Goal: Communication & Community: Ask a question

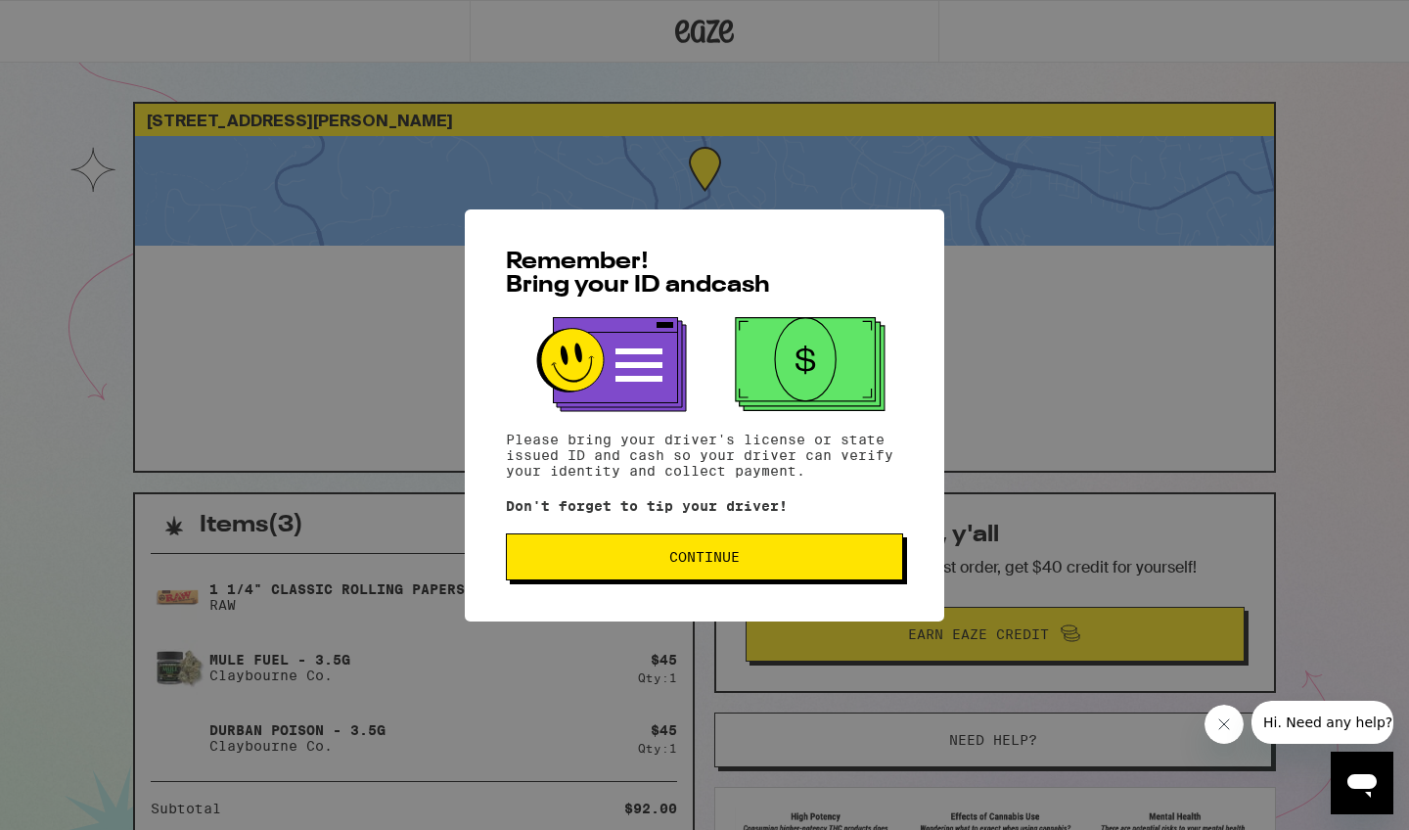
click at [696, 573] on button "Continue" at bounding box center [704, 556] width 397 height 47
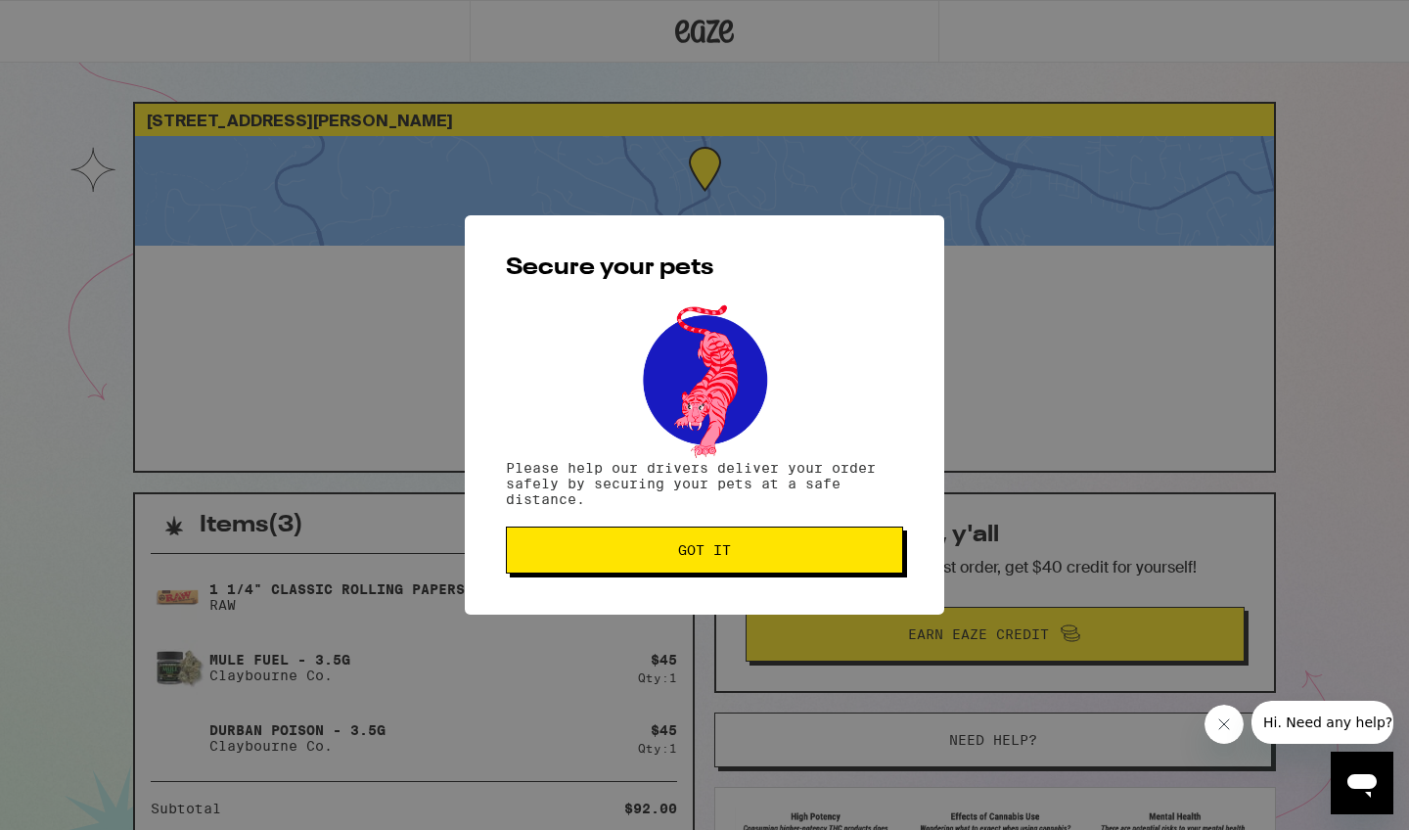
click at [709, 557] on span "Got it" at bounding box center [704, 550] width 53 height 14
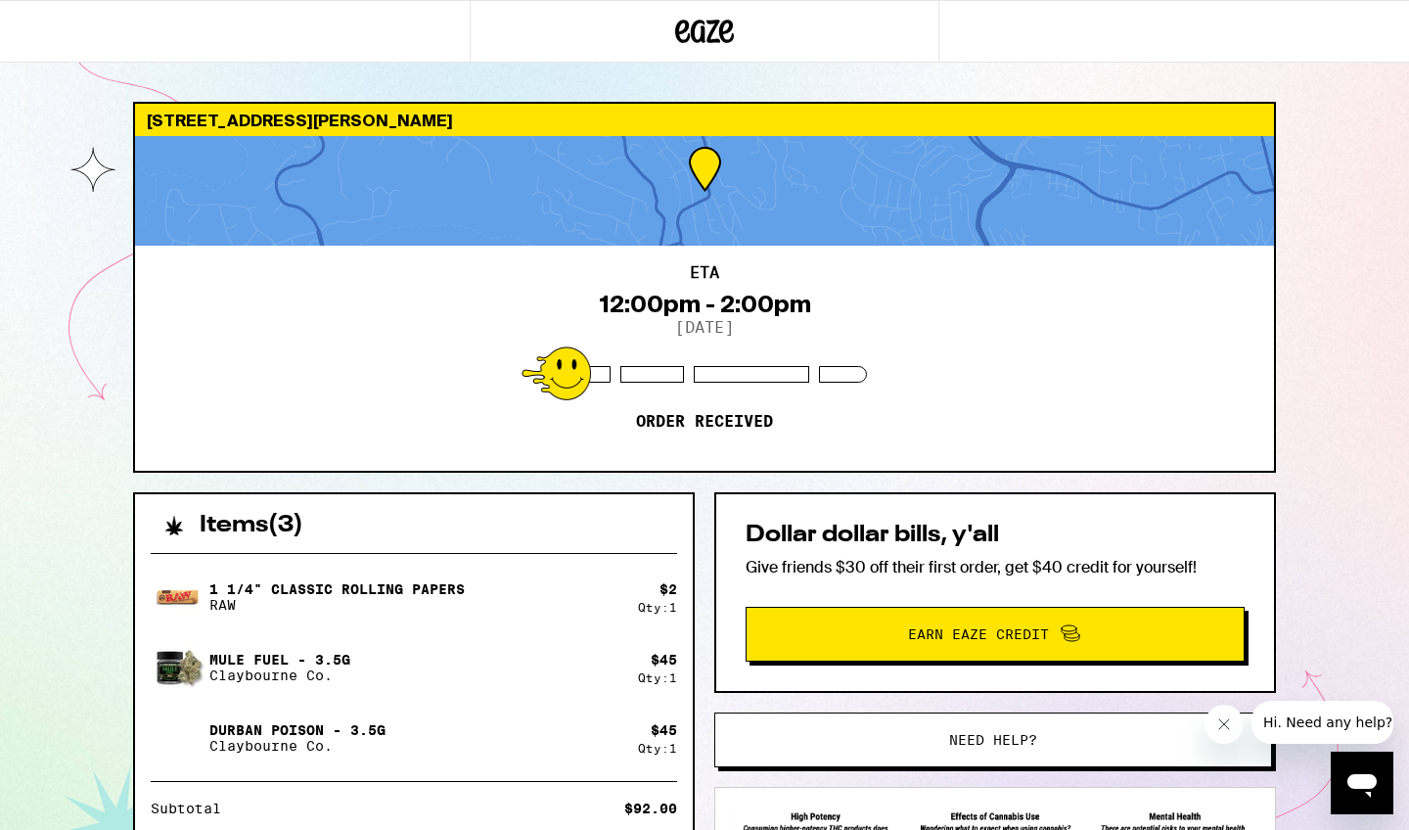
click at [1307, 722] on span "Hi. Need any help?" at bounding box center [1327, 722] width 129 height 16
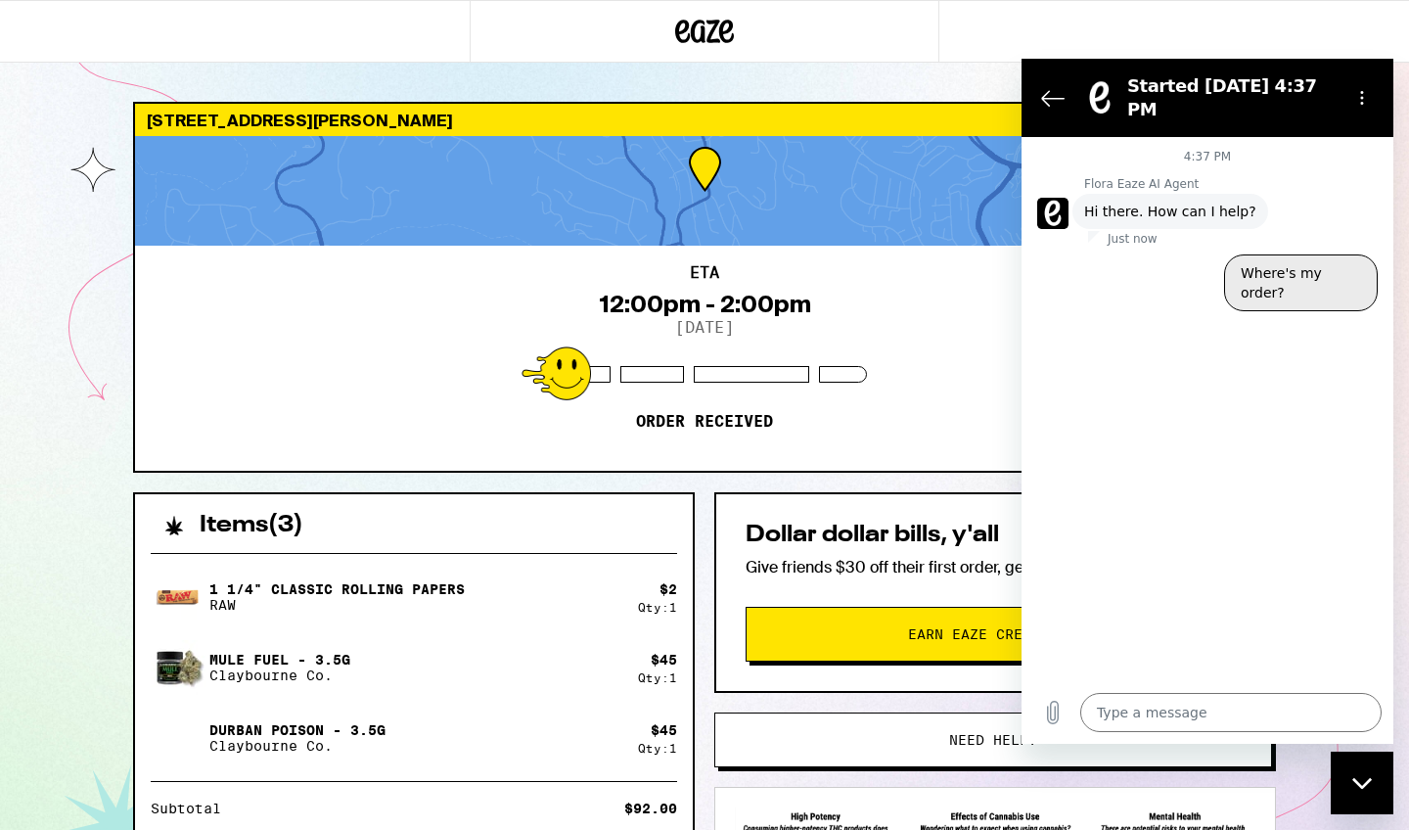
click at [1276, 260] on button "Where's my order?" at bounding box center [1301, 282] width 154 height 57
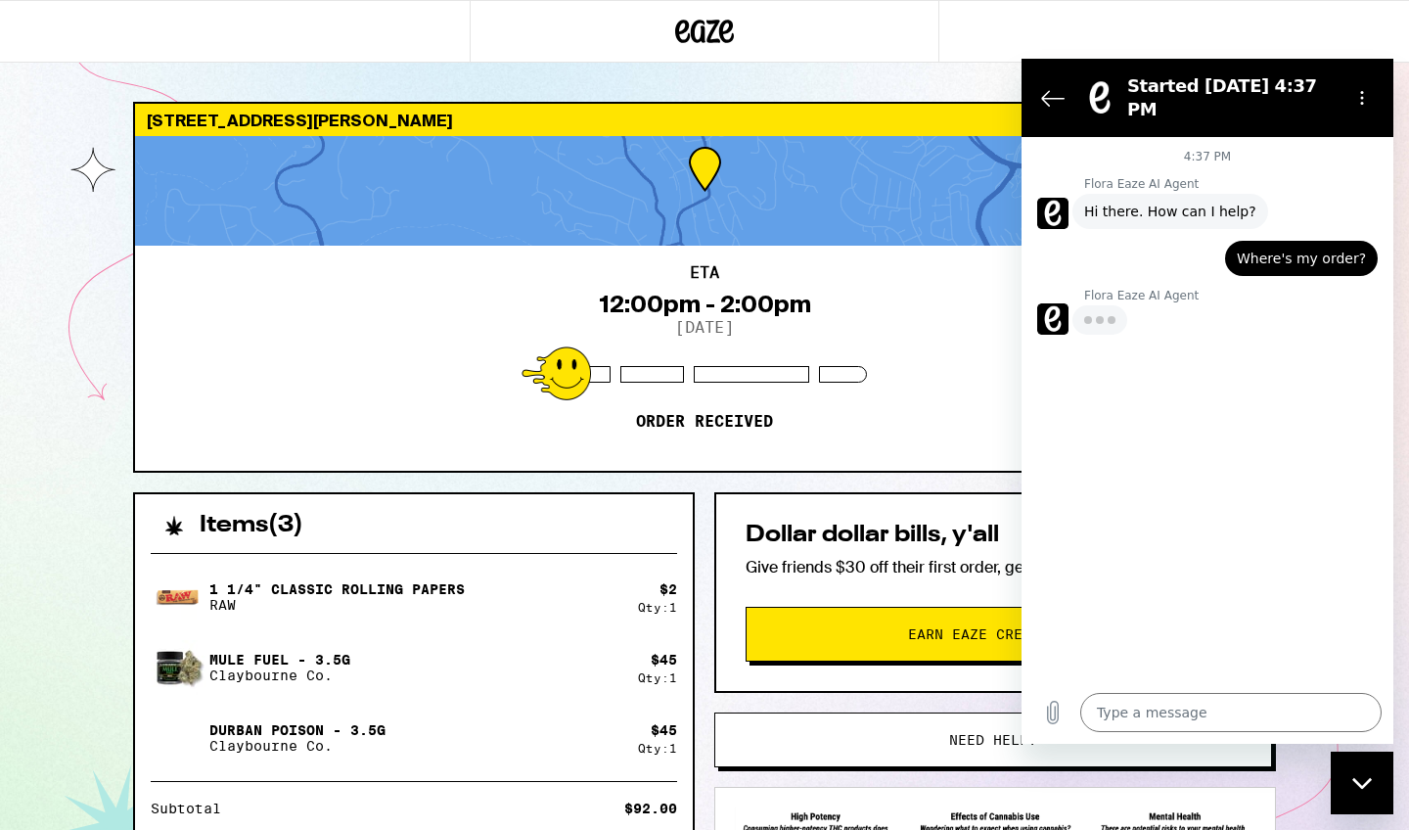
type textarea "x"
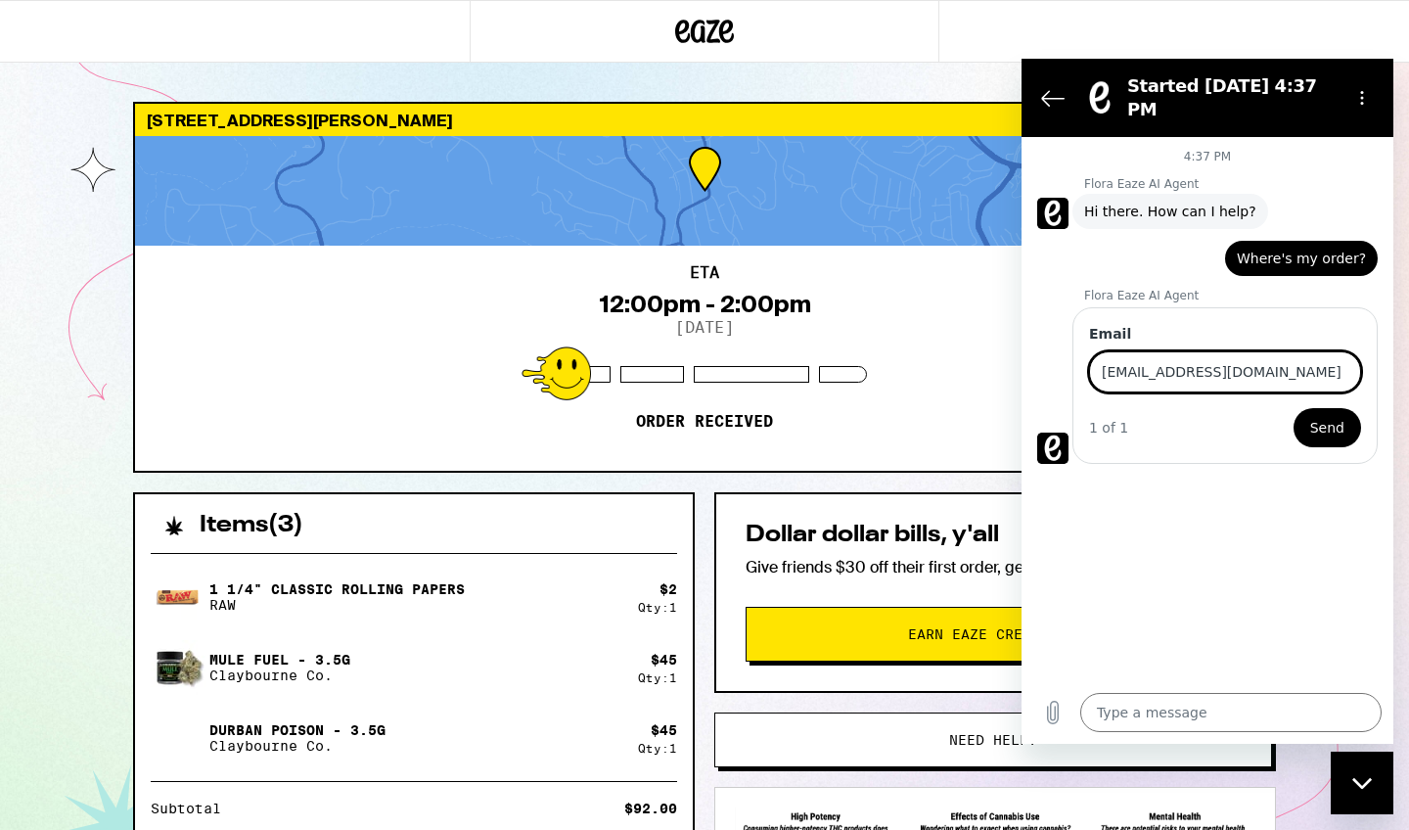
type input "[EMAIL_ADDRESS][DOMAIN_NAME]"
click at [1337, 416] on span "Send" at bounding box center [1327, 427] width 34 height 23
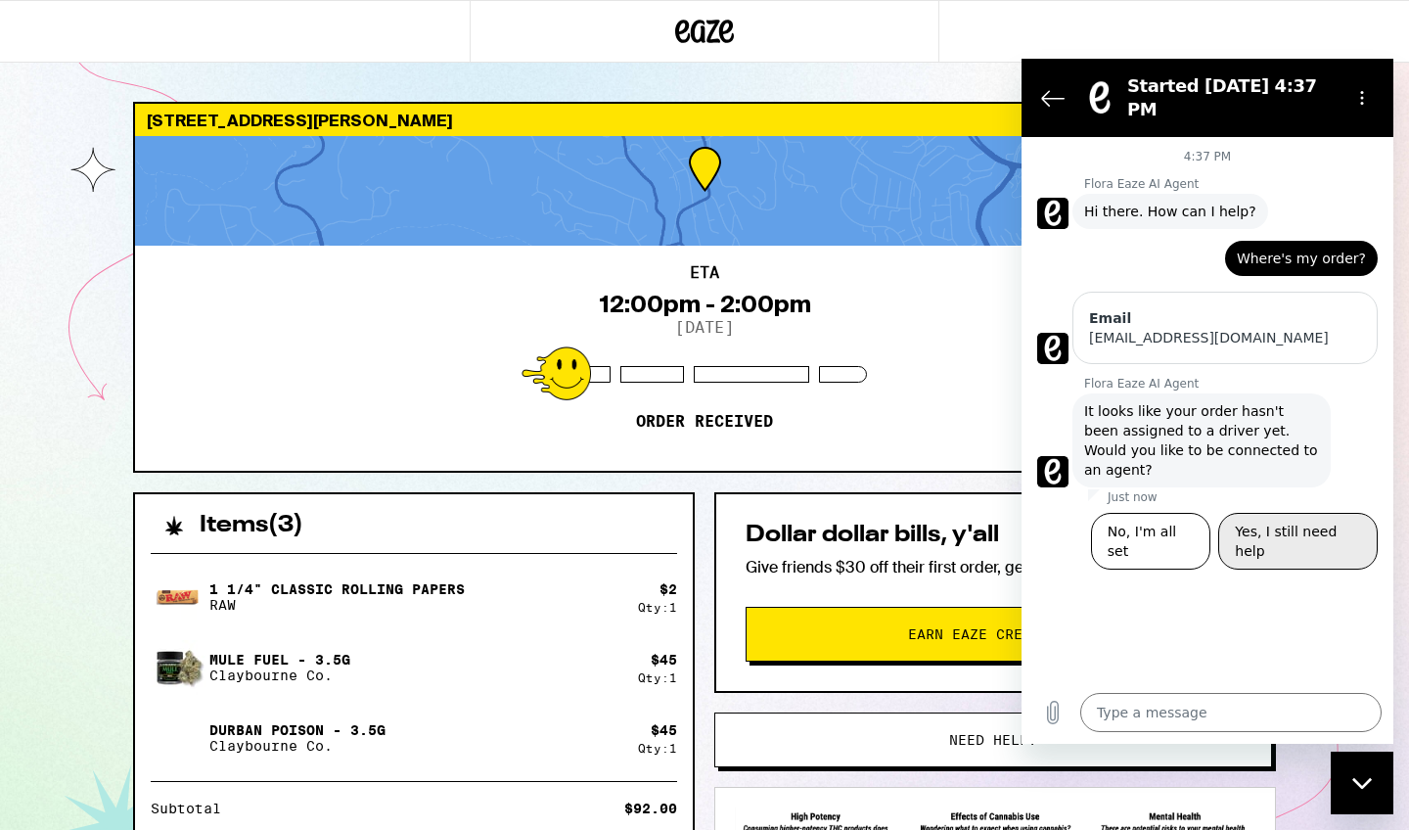
click at [1307, 513] on button "Yes, I still need help" at bounding box center [1298, 541] width 160 height 57
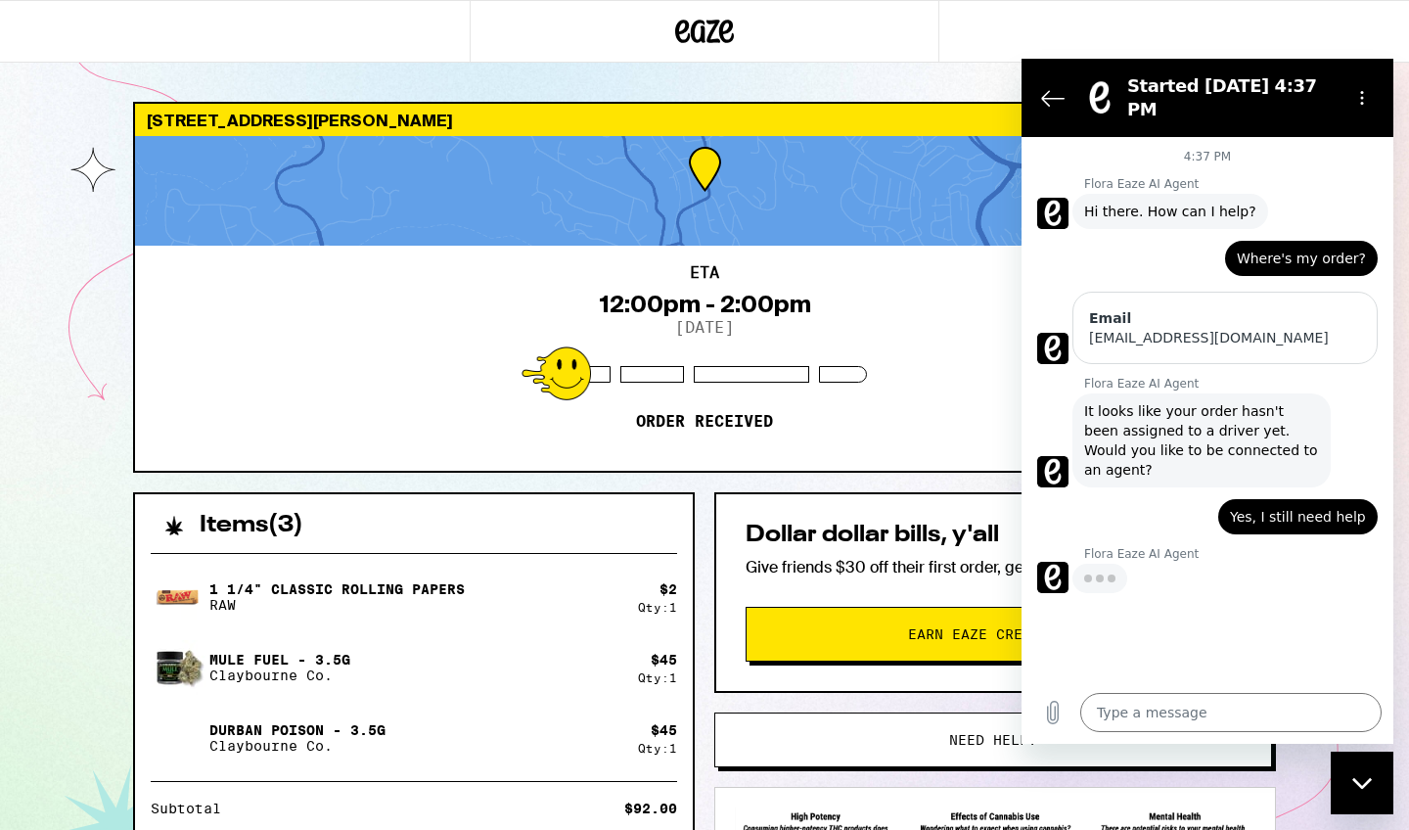
type textarea "x"
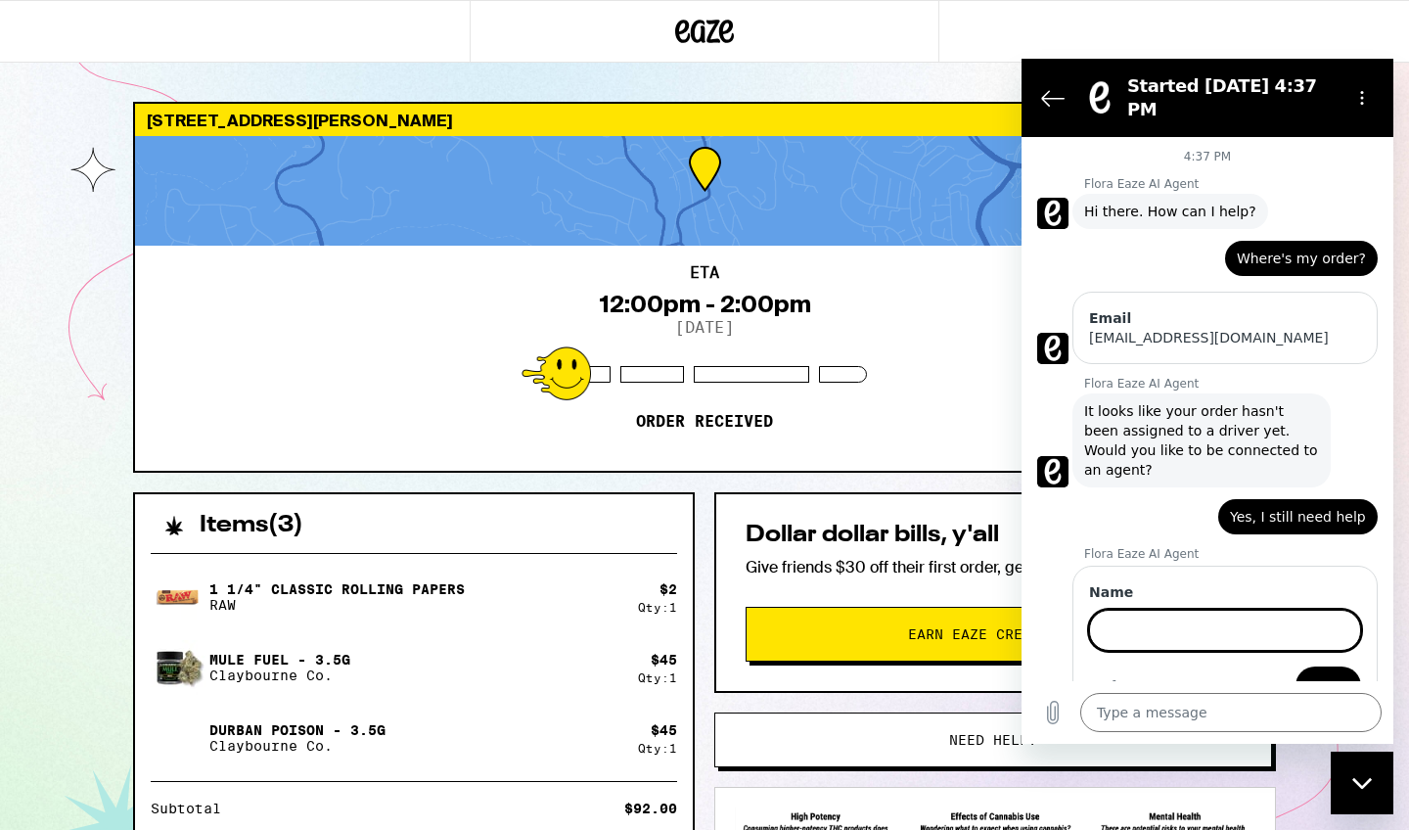
scroll to position [7, 0]
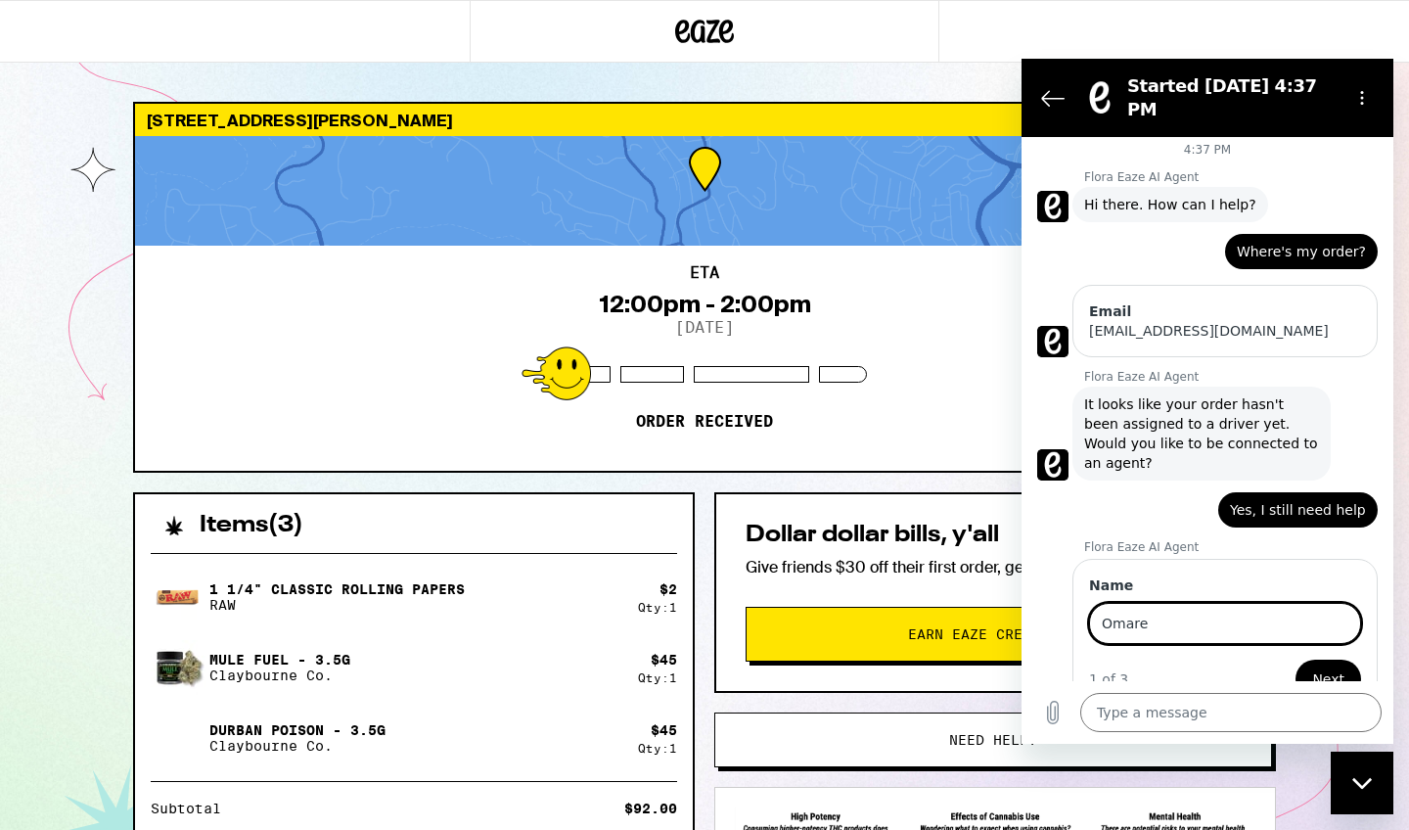
type input "Omare"
click at [1337, 667] on span "Next" at bounding box center [1328, 678] width 32 height 23
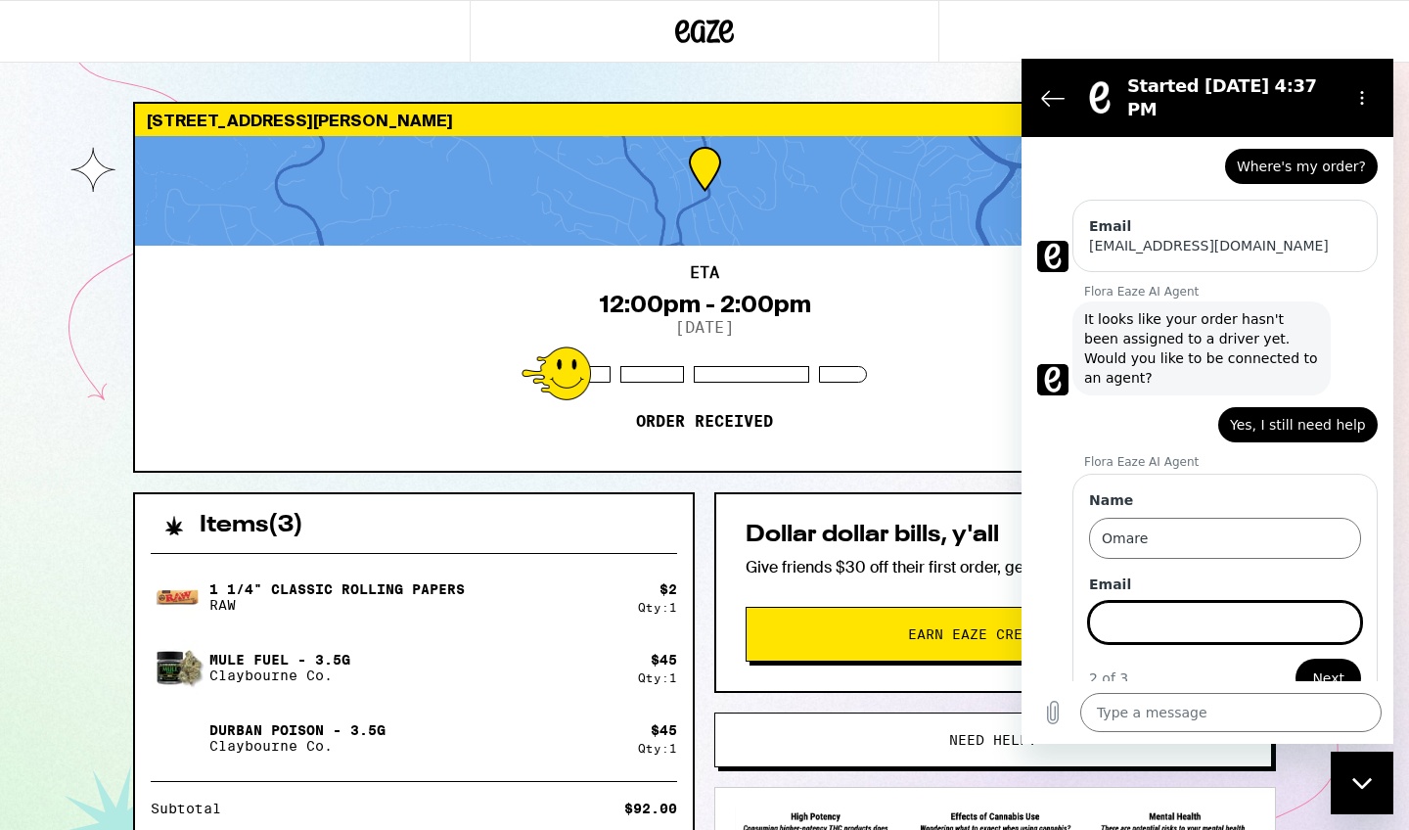
scroll to position [91, 0]
type input "[EMAIL_ADDRESS][DOMAIN_NAME]"
click at [1328, 667] on span "Next" at bounding box center [1328, 678] width 32 height 23
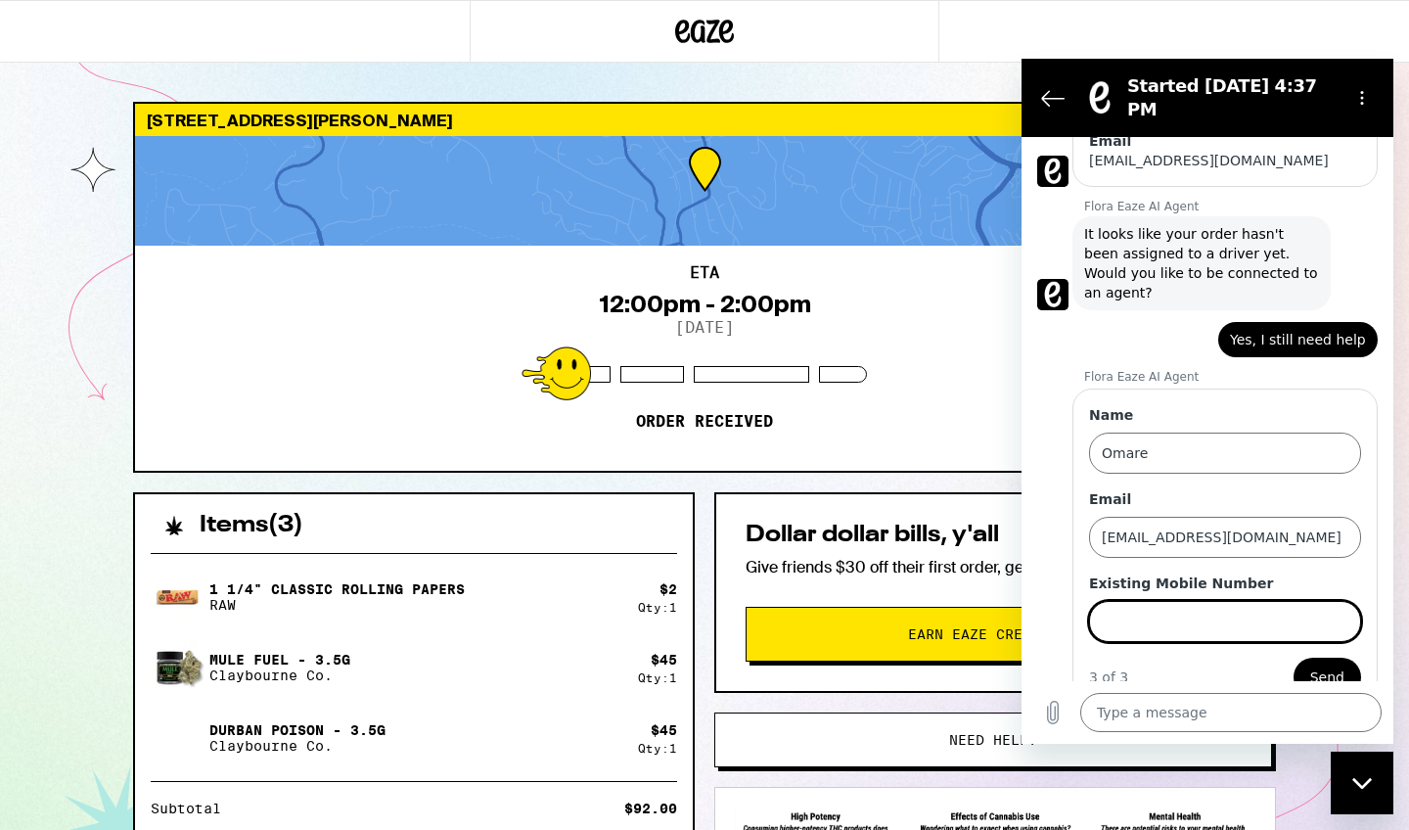
scroll to position [175, 0]
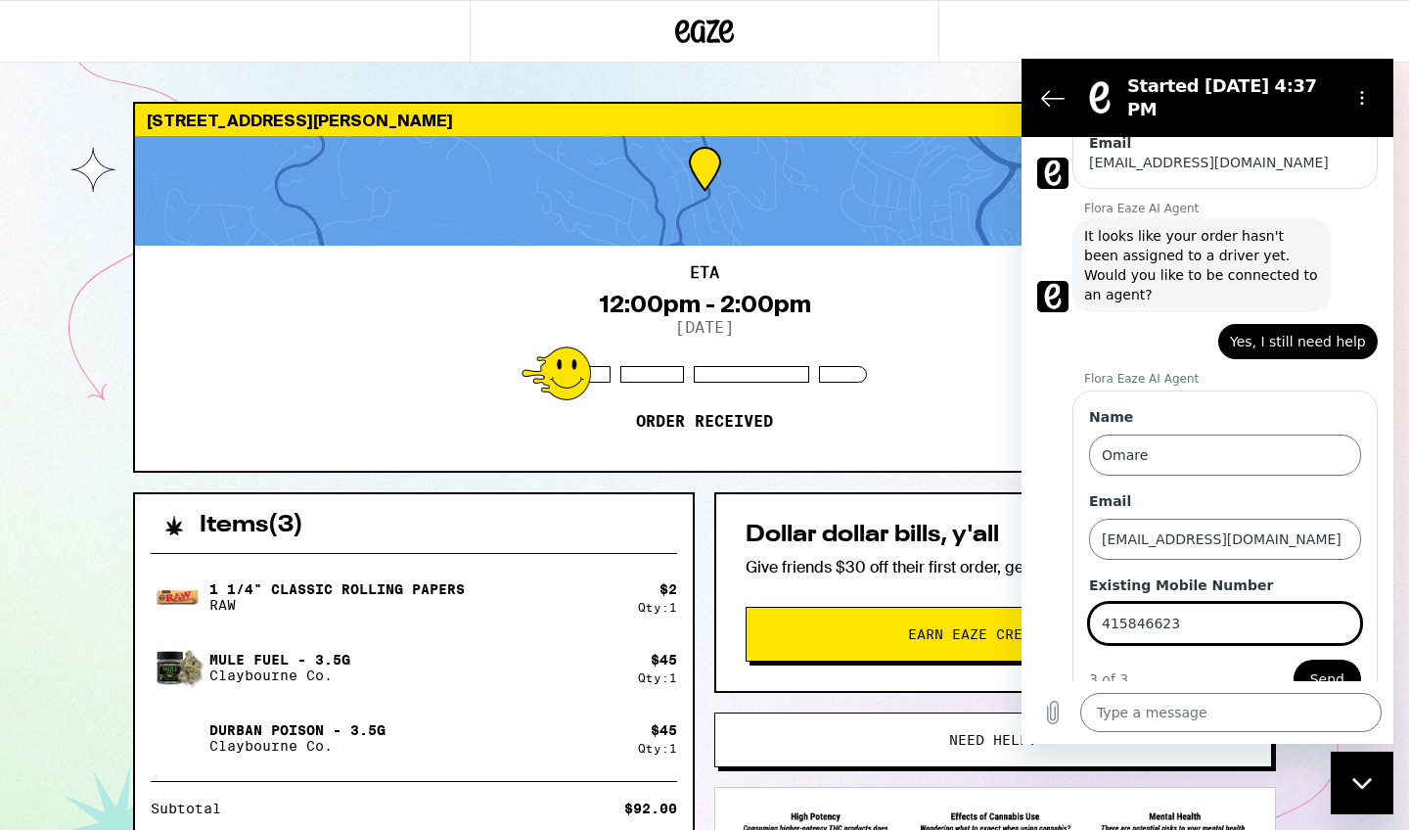
type input "4158466233"
click at [1328, 667] on span "Send" at bounding box center [1327, 678] width 34 height 23
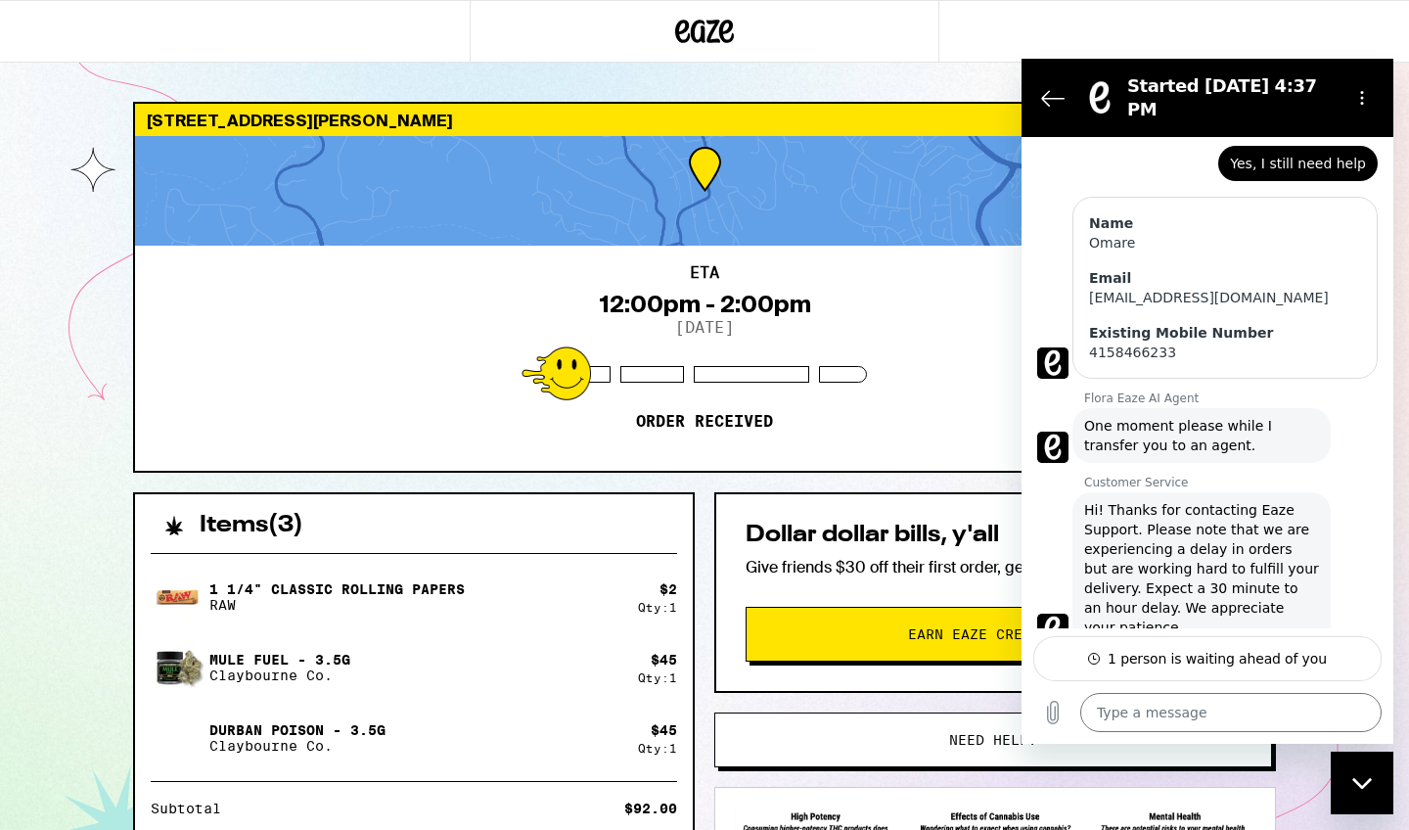
scroll to position [357, 0]
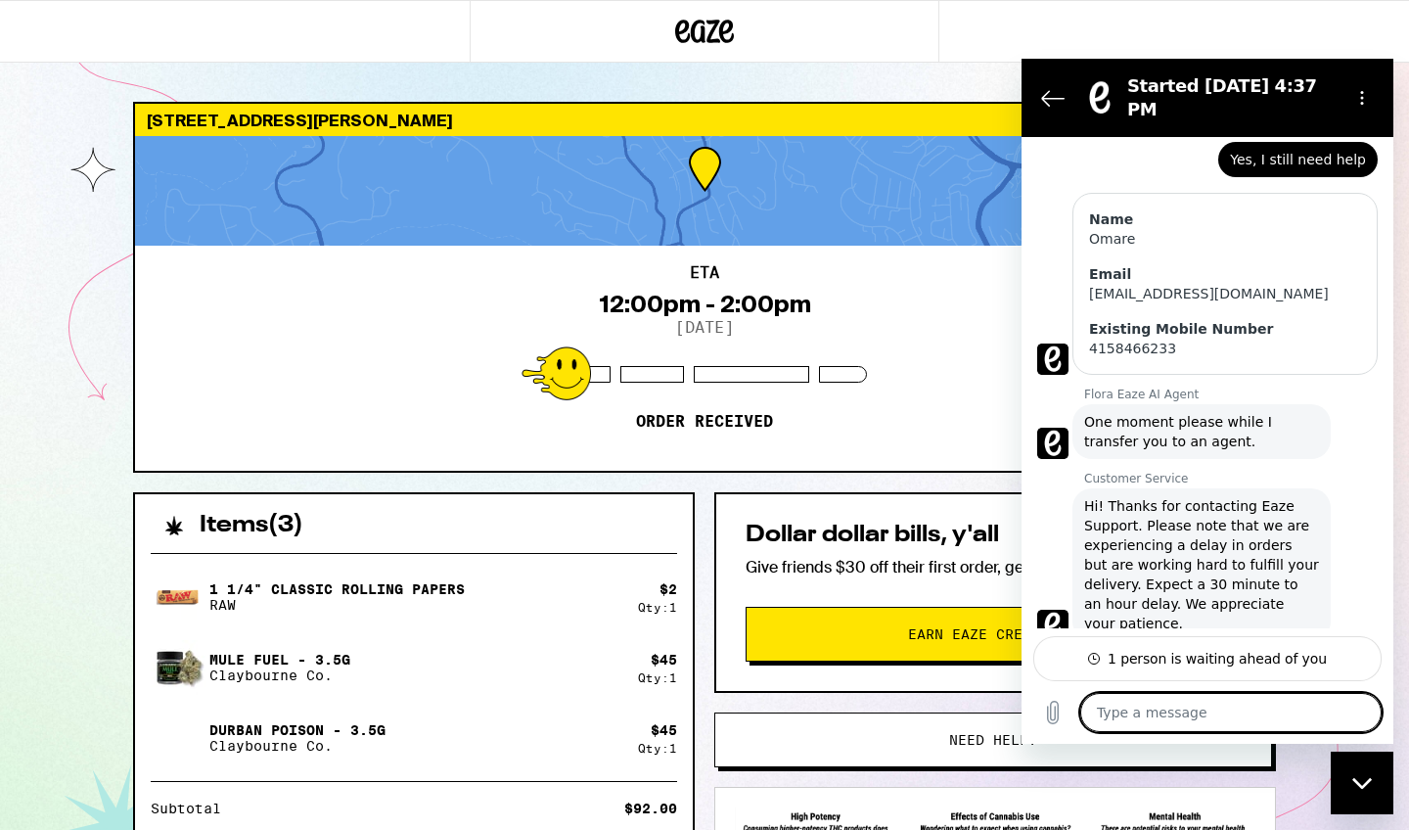
click at [1141, 706] on textarea at bounding box center [1230, 712] width 301 height 39
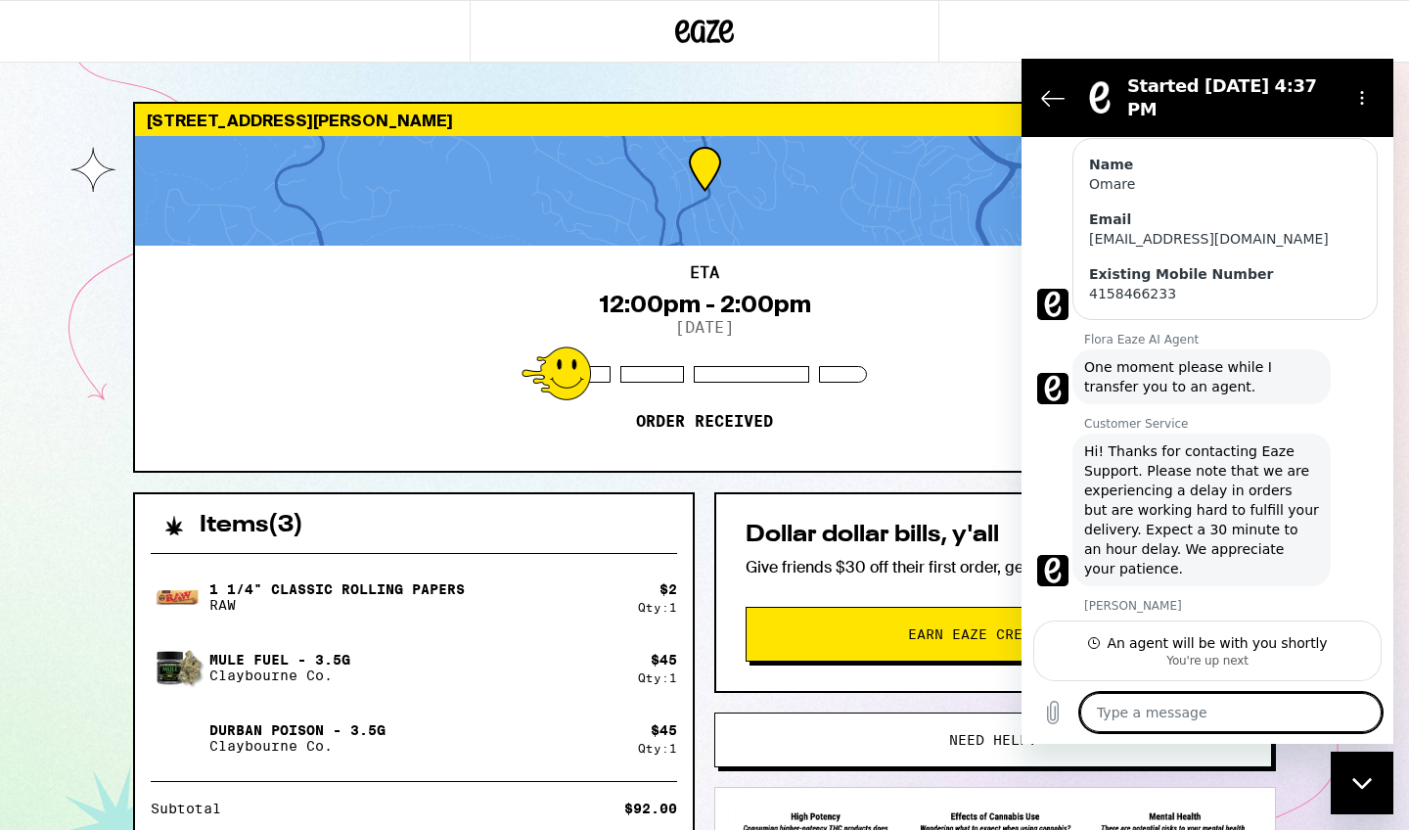
scroll to position [410, 0]
type textarea "x"
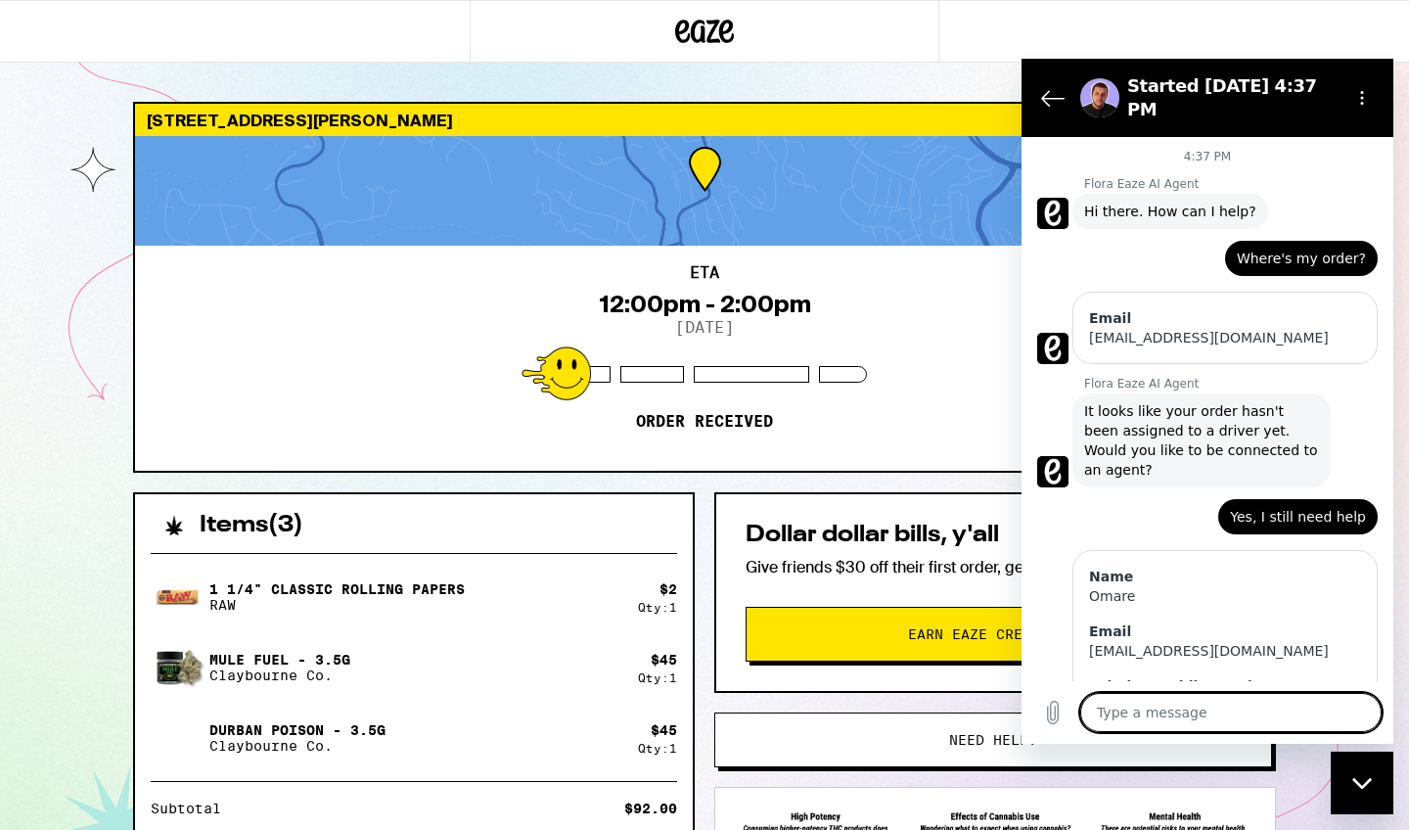
scroll to position [0, 0]
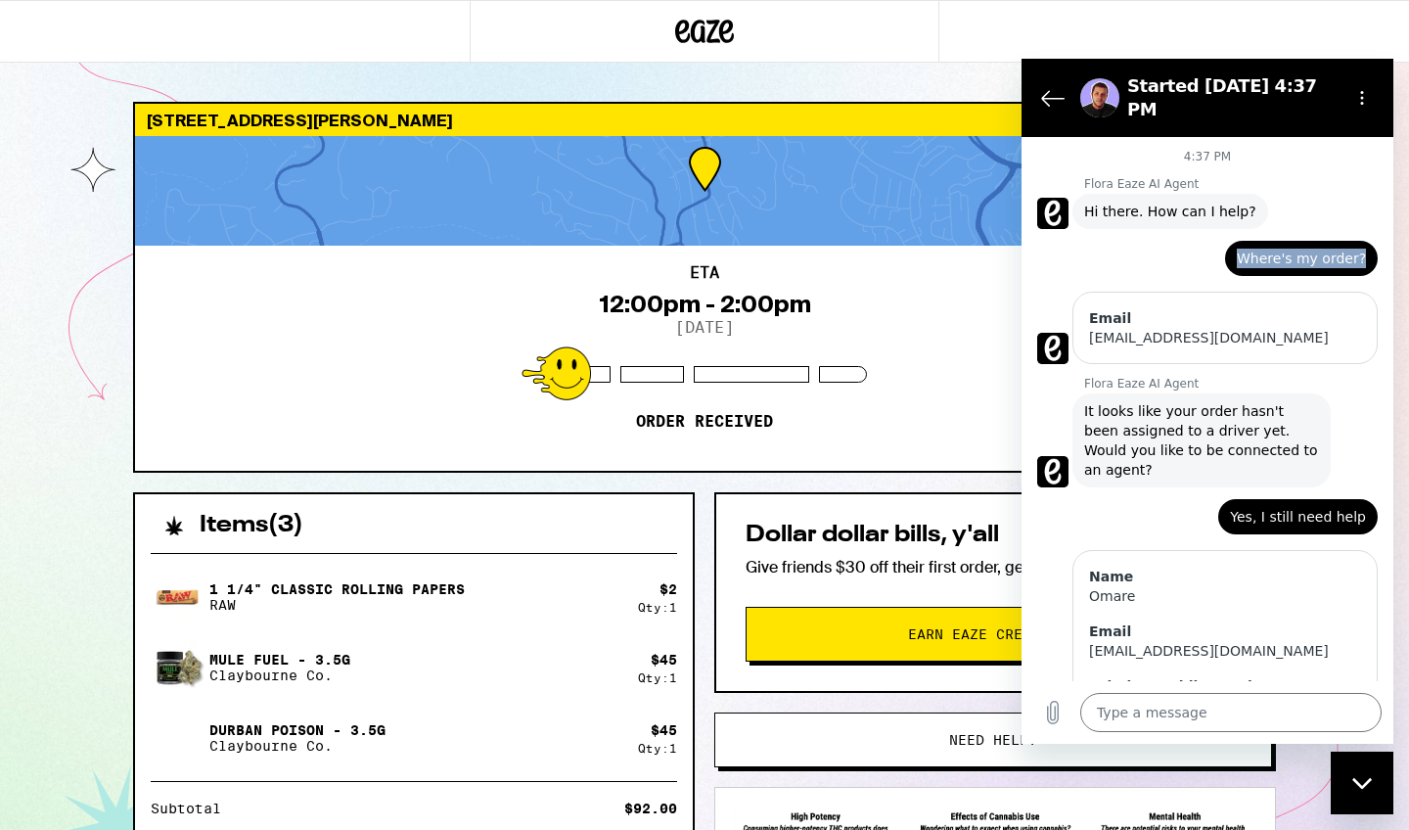
drag, startPoint x: 1240, startPoint y: 236, endPoint x: 1370, endPoint y: 238, distance: 130.2
click at [1370, 241] on div "says: Where's my order?" at bounding box center [1301, 258] width 153 height 35
copy span "Where's my order?"
click at [1123, 719] on textarea at bounding box center [1230, 712] width 301 height 39
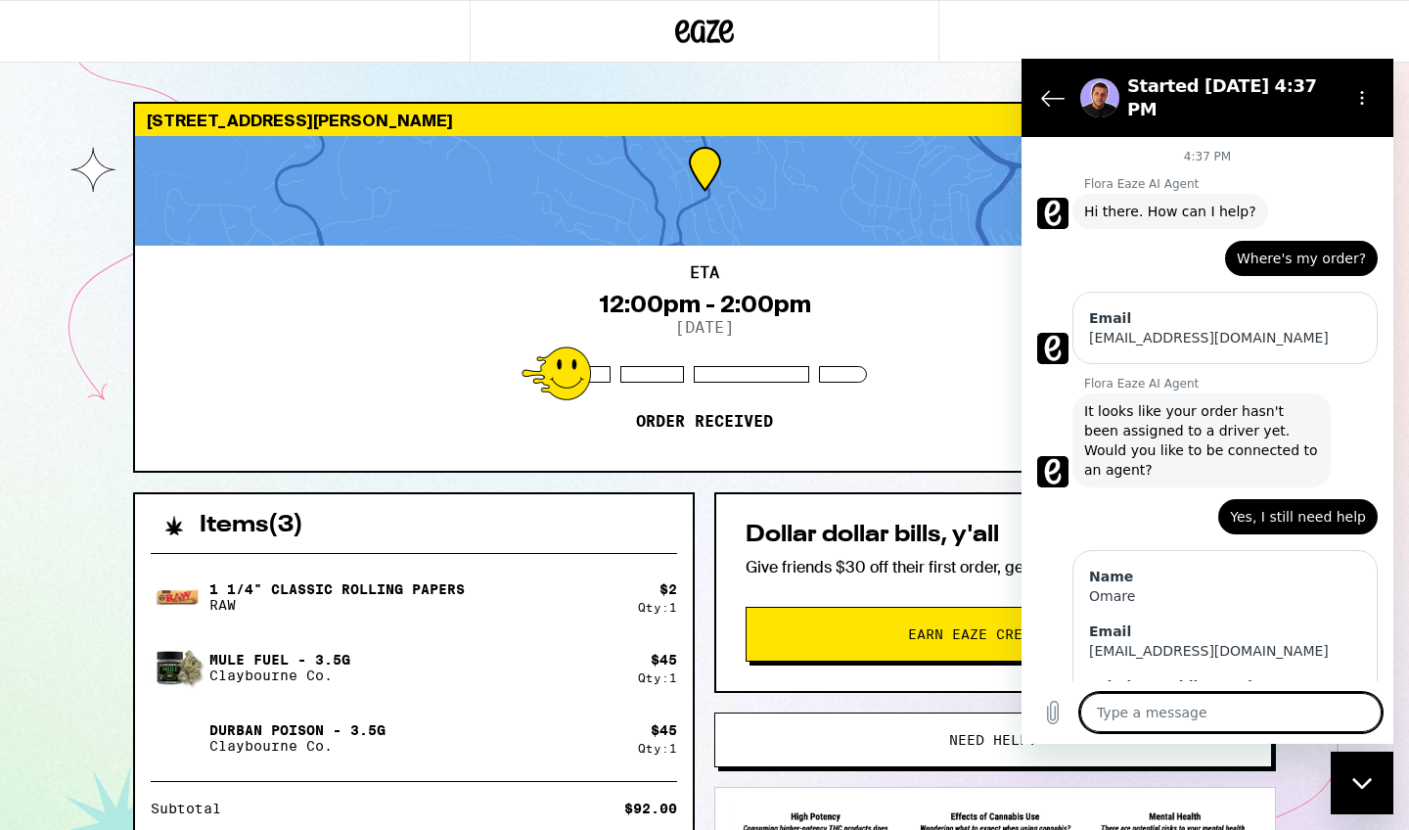
paste textarea "Where's my order?"
type textarea "Where's my order?"
type textarea "x"
type textarea "Where's my order?"
click at [1365, 711] on icon "Send message" at bounding box center [1363, 713] width 19 height 22
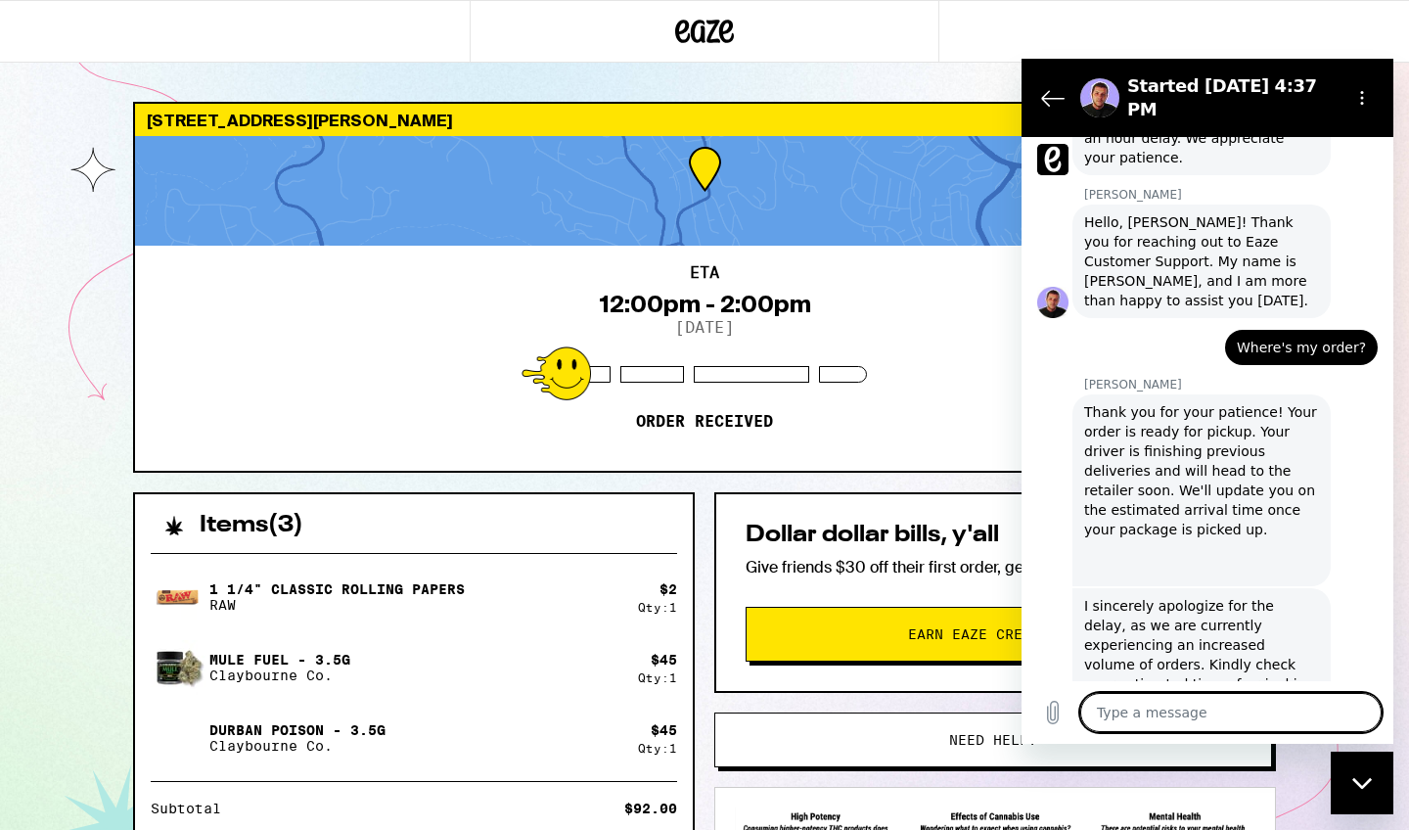
scroll to position [821, 0]
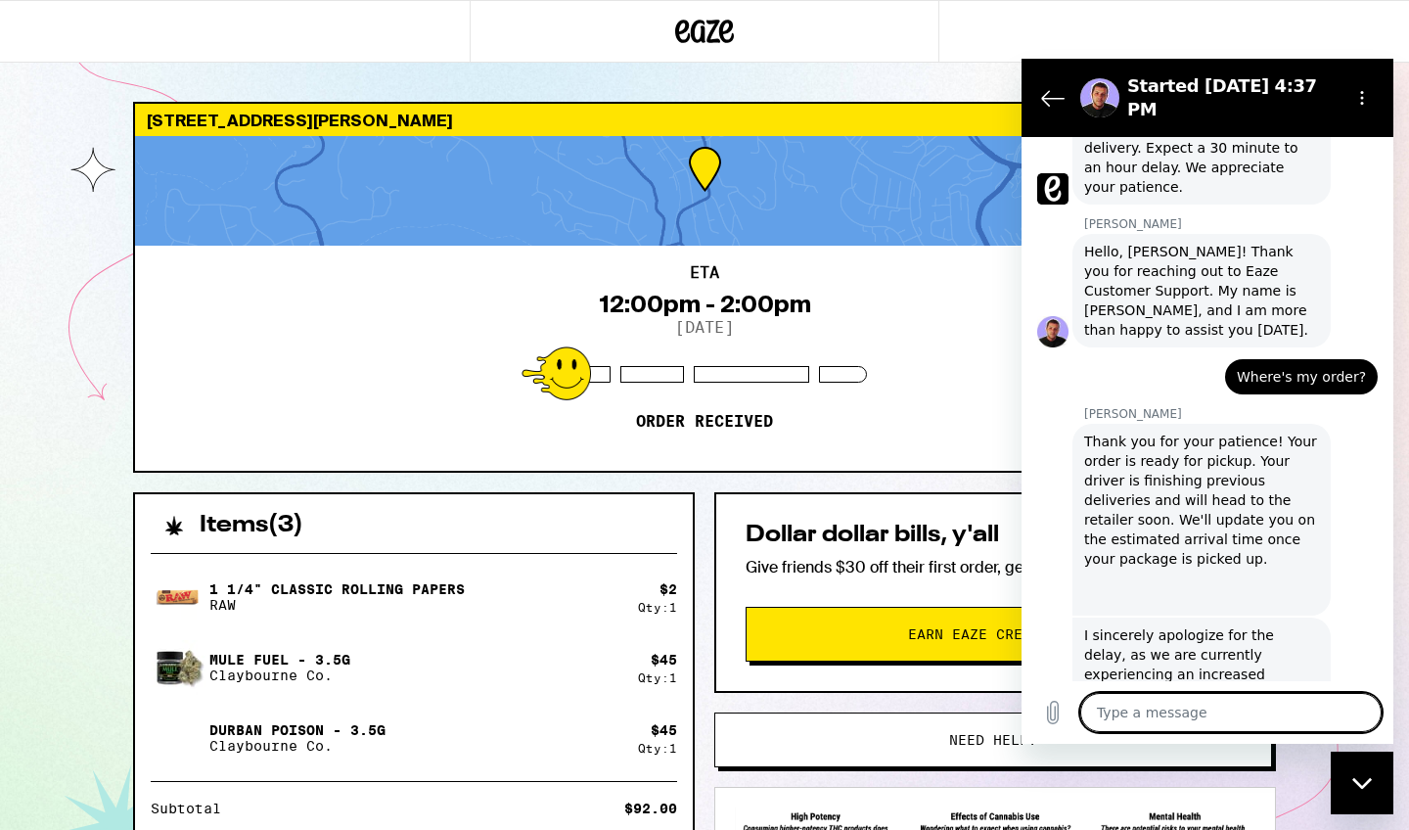
type textarea "x"
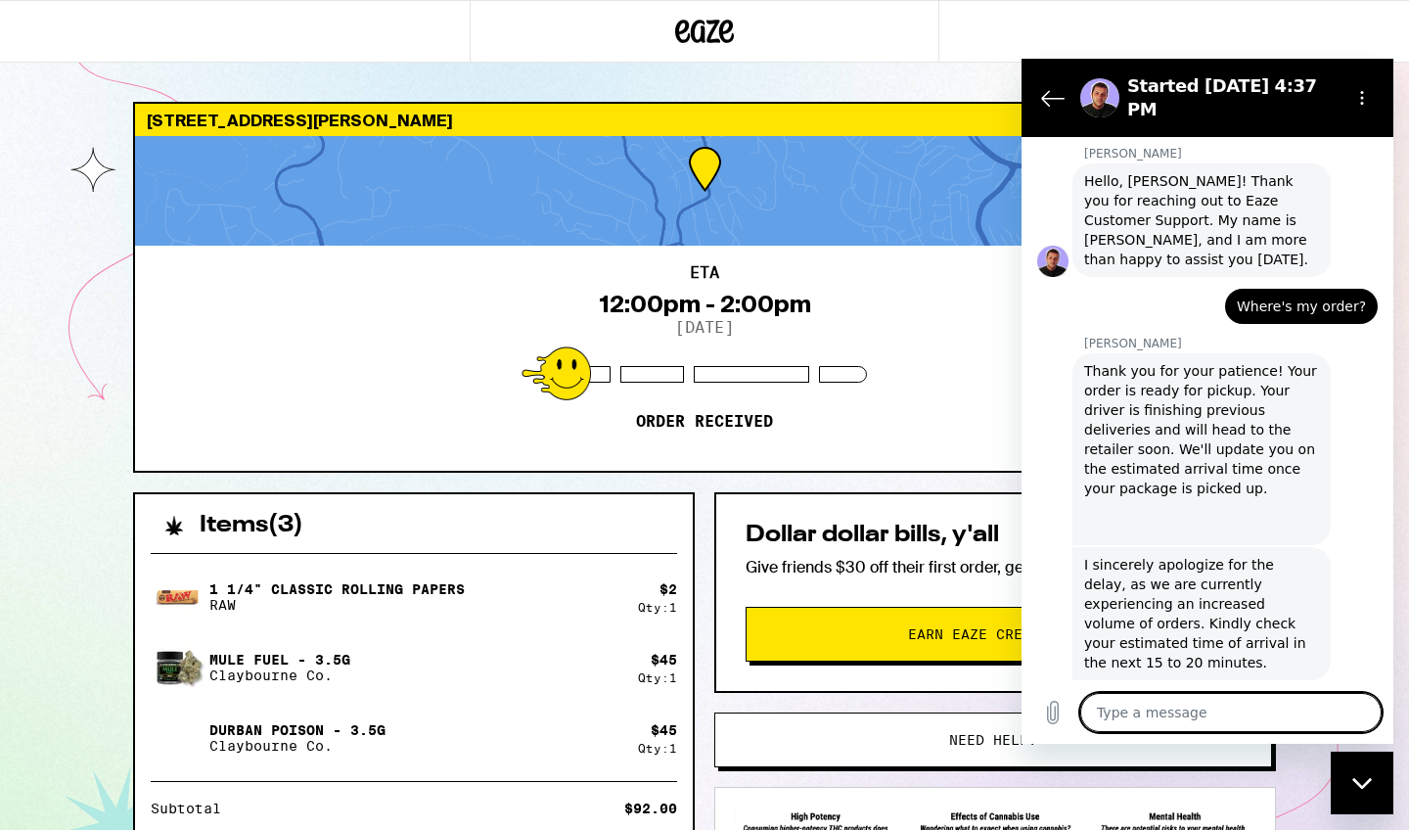
scroll to position [868, 0]
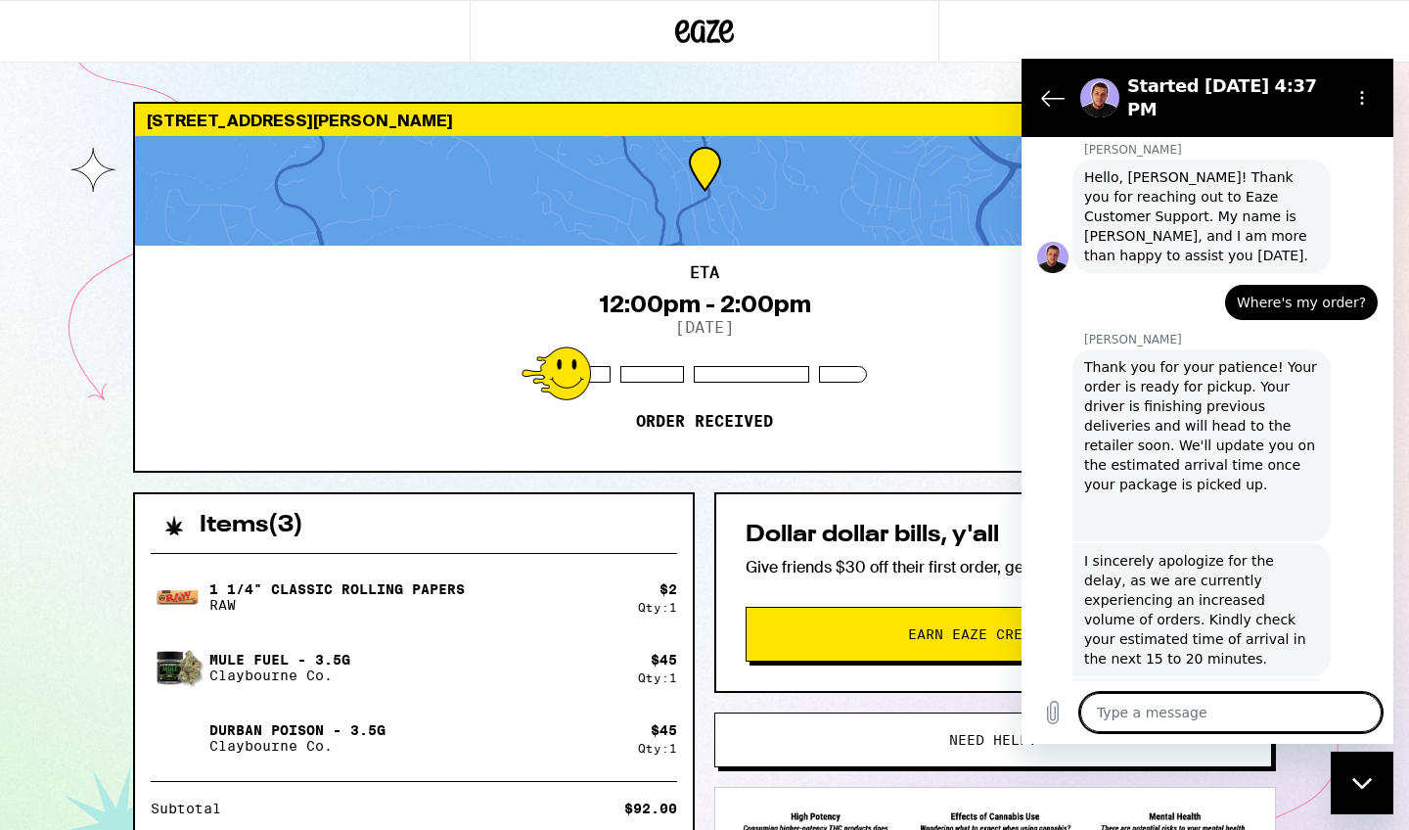
type textarea "n"
type textarea "x"
type textarea "no"
type textarea "x"
type textarea "no"
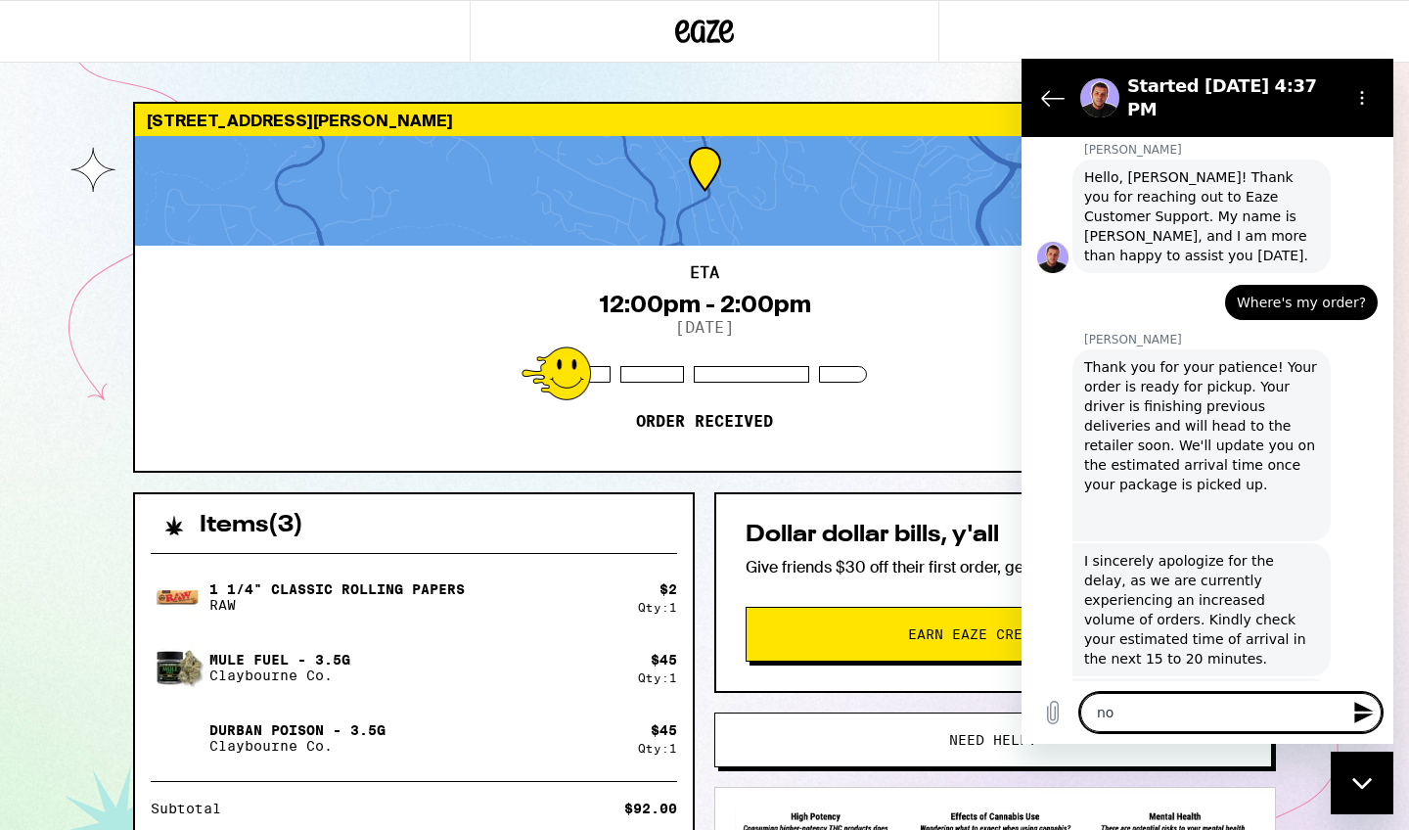
type textarea "x"
type textarea "no t"
type textarea "x"
type textarea "no th"
type textarea "x"
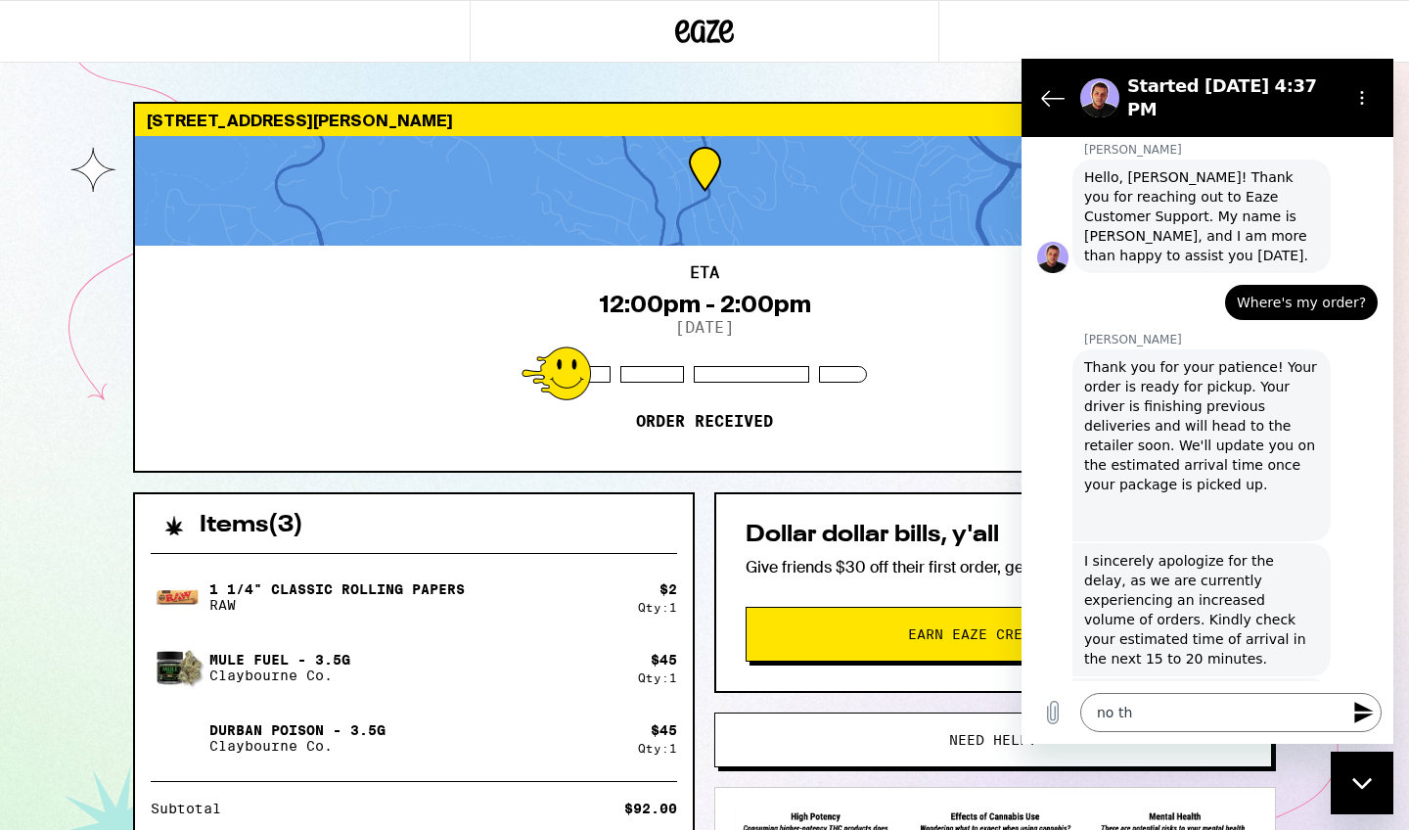
drag, startPoint x: 2421, startPoint y: 634, endPoint x: 1376, endPoint y: 567, distance: 1047.4
click at [1155, 713] on textarea "no th" at bounding box center [1230, 712] width 301 height 39
type textarea "no tha"
type textarea "x"
type textarea "no than"
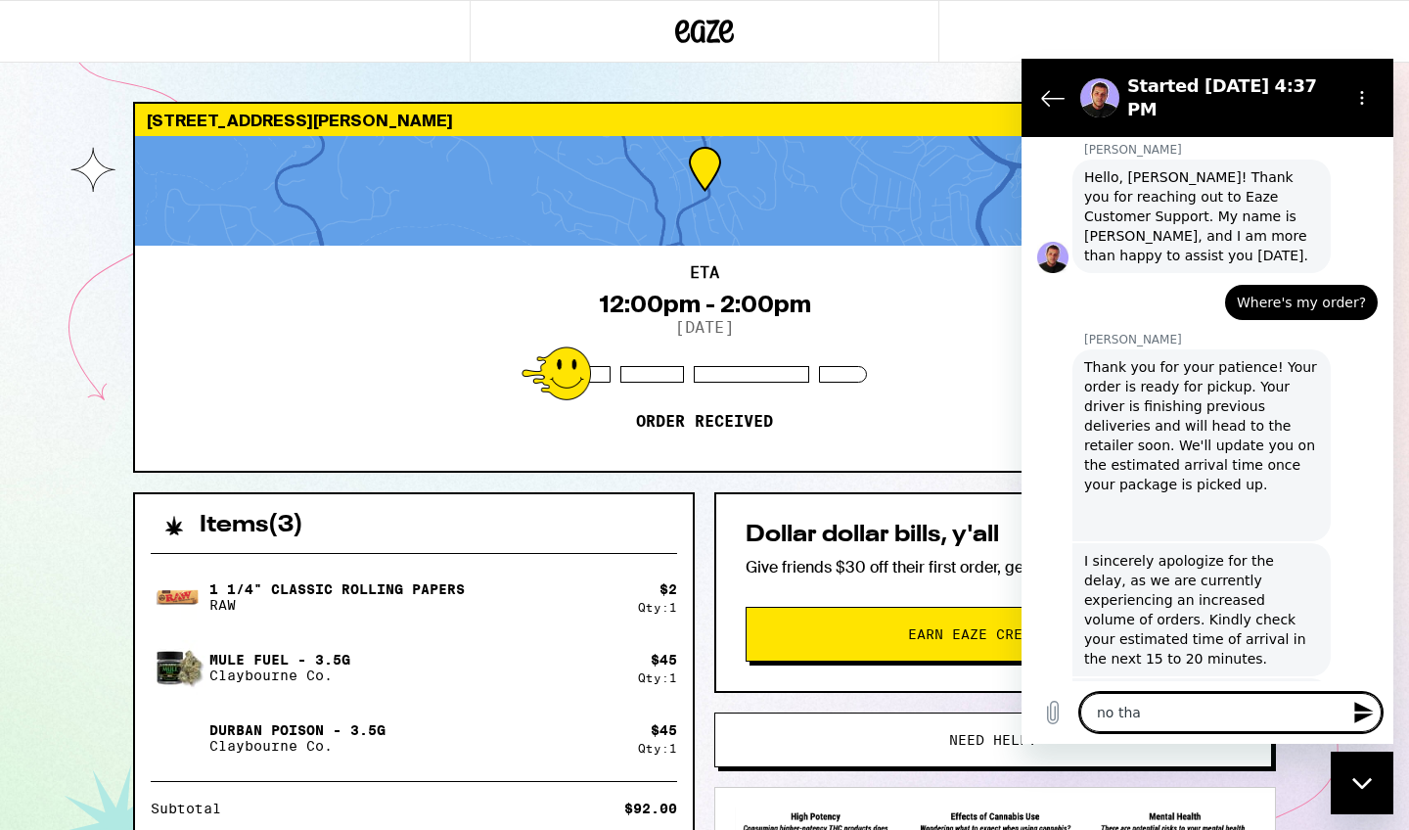
type textarea "x"
type textarea "no thanj"
type textarea "x"
type textarea "no than"
type textarea "x"
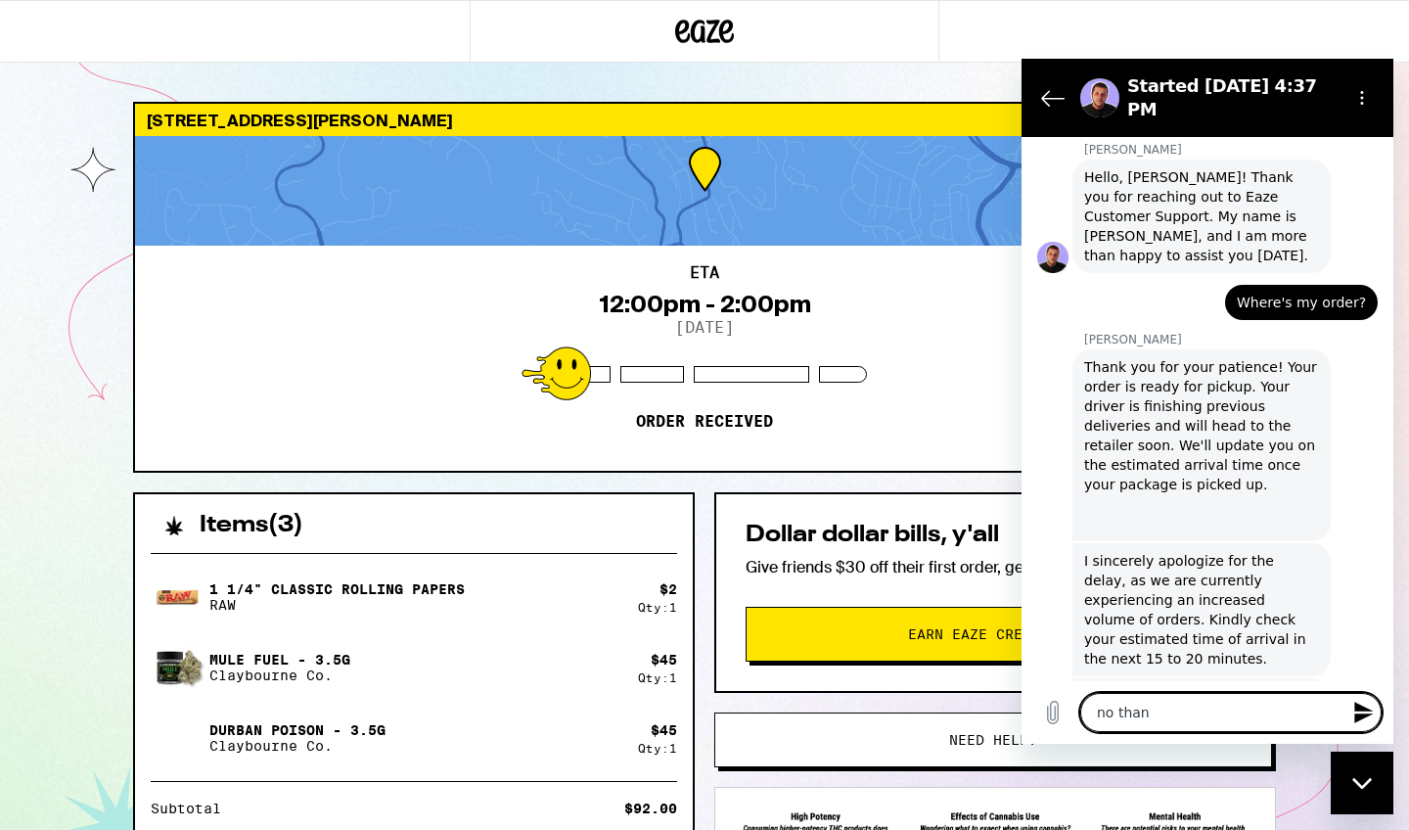
type textarea "no thank"
type textarea "x"
type textarea "no thank"
type textarea "x"
type textarea "no thank y"
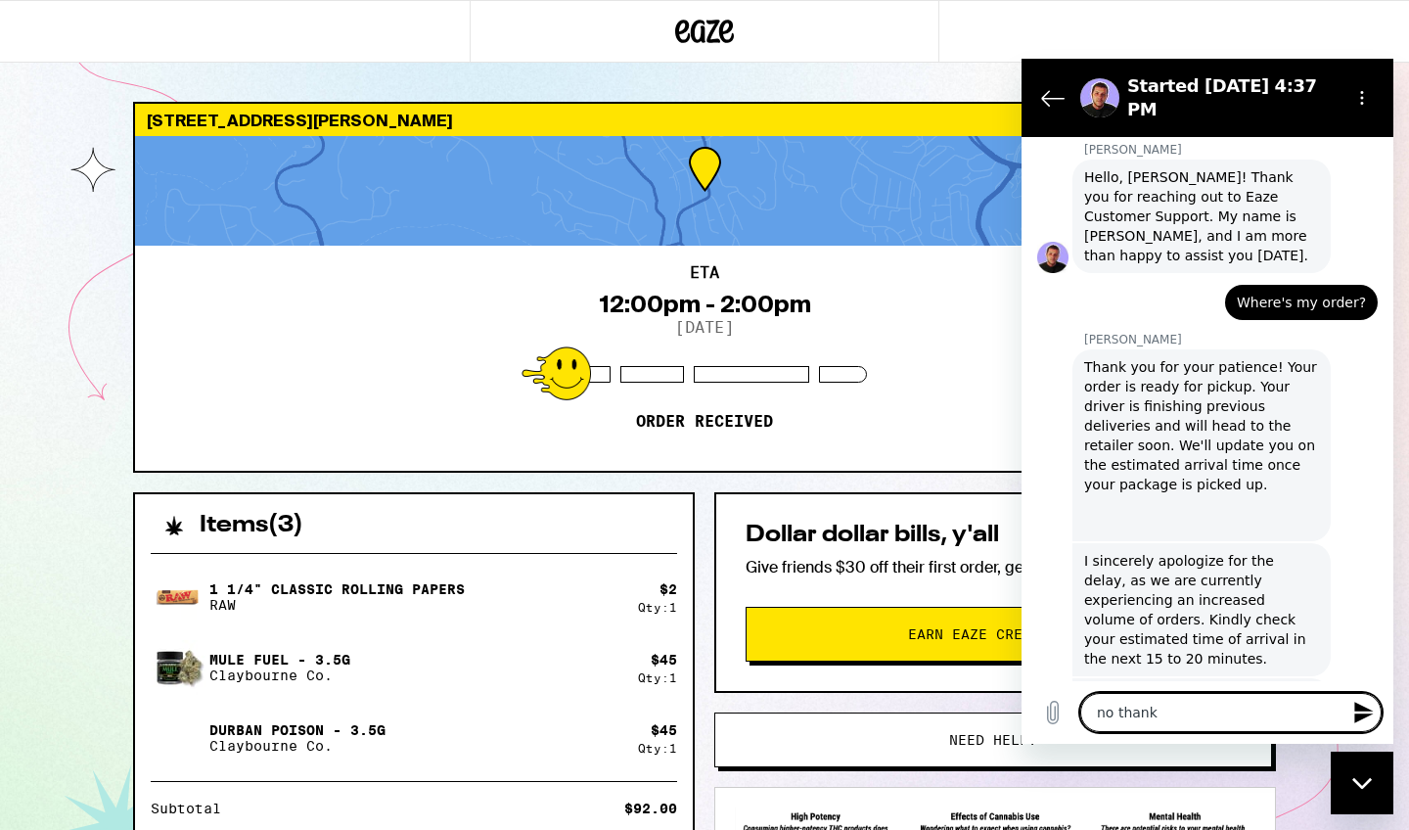
type textarea "x"
type textarea "no thank yo"
type textarea "x"
type textarea "no thank you"
type textarea "x"
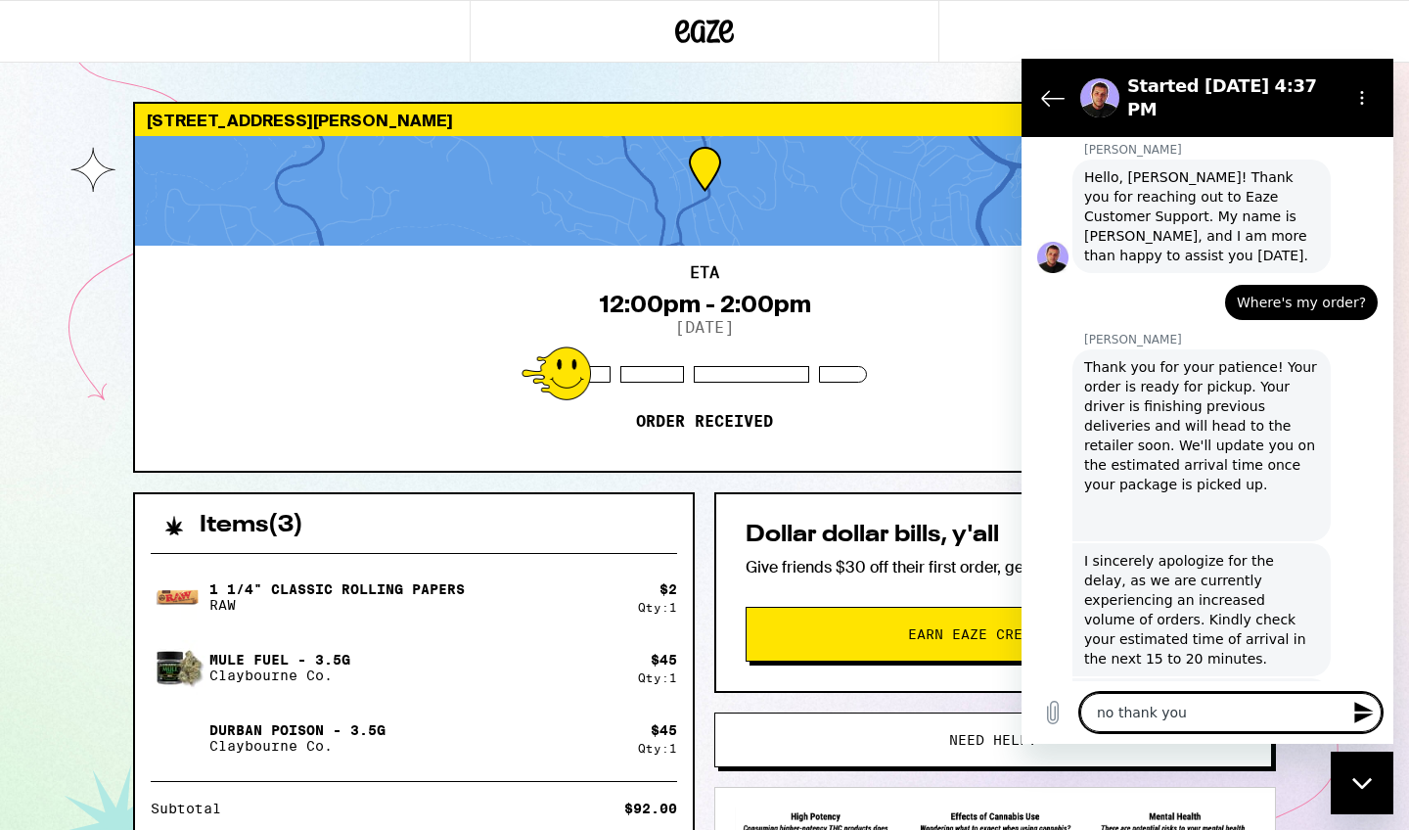
type textarea "no thank you"
click at [1360, 710] on icon "Send message" at bounding box center [1363, 713] width 19 height 22
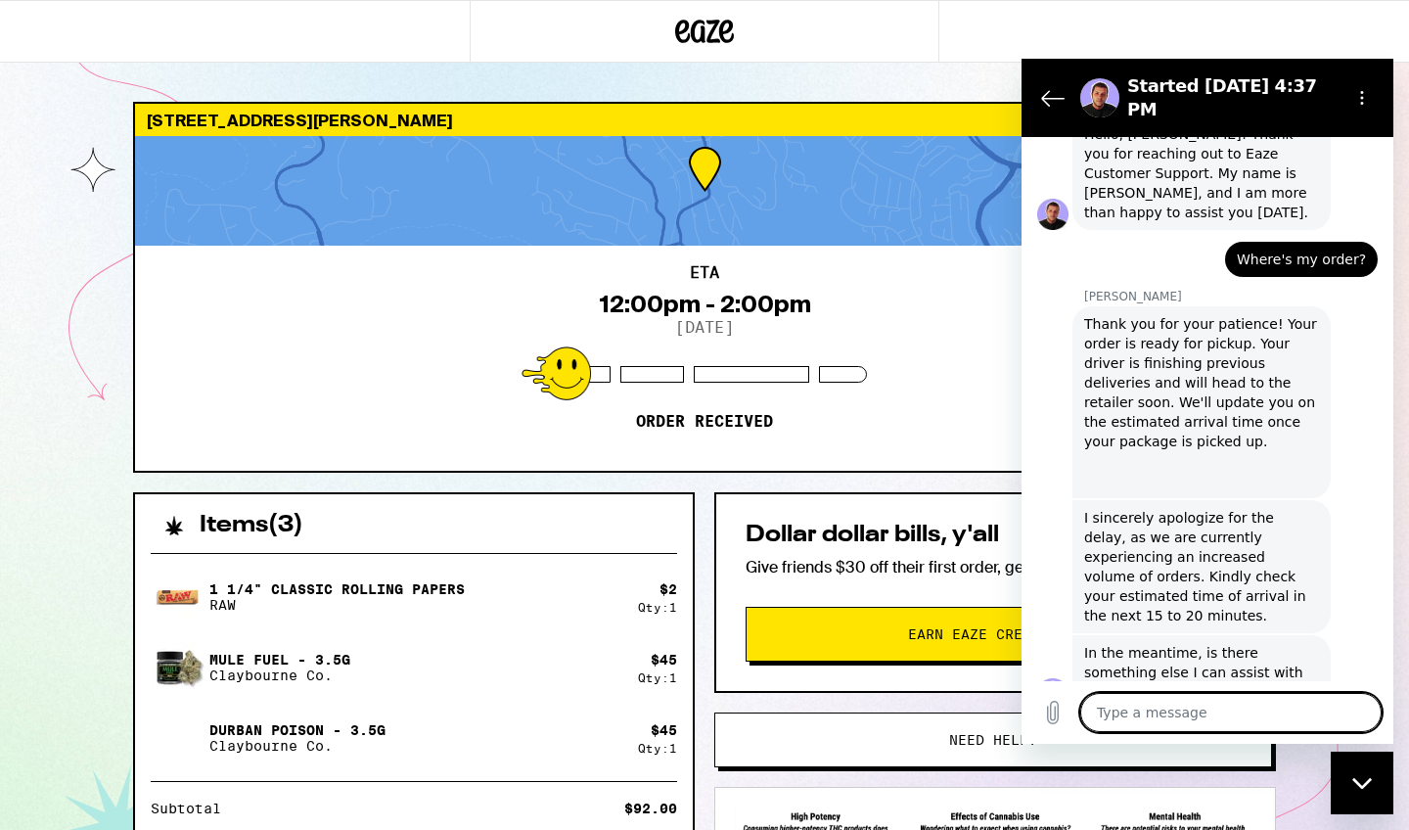
scroll to position [915, 0]
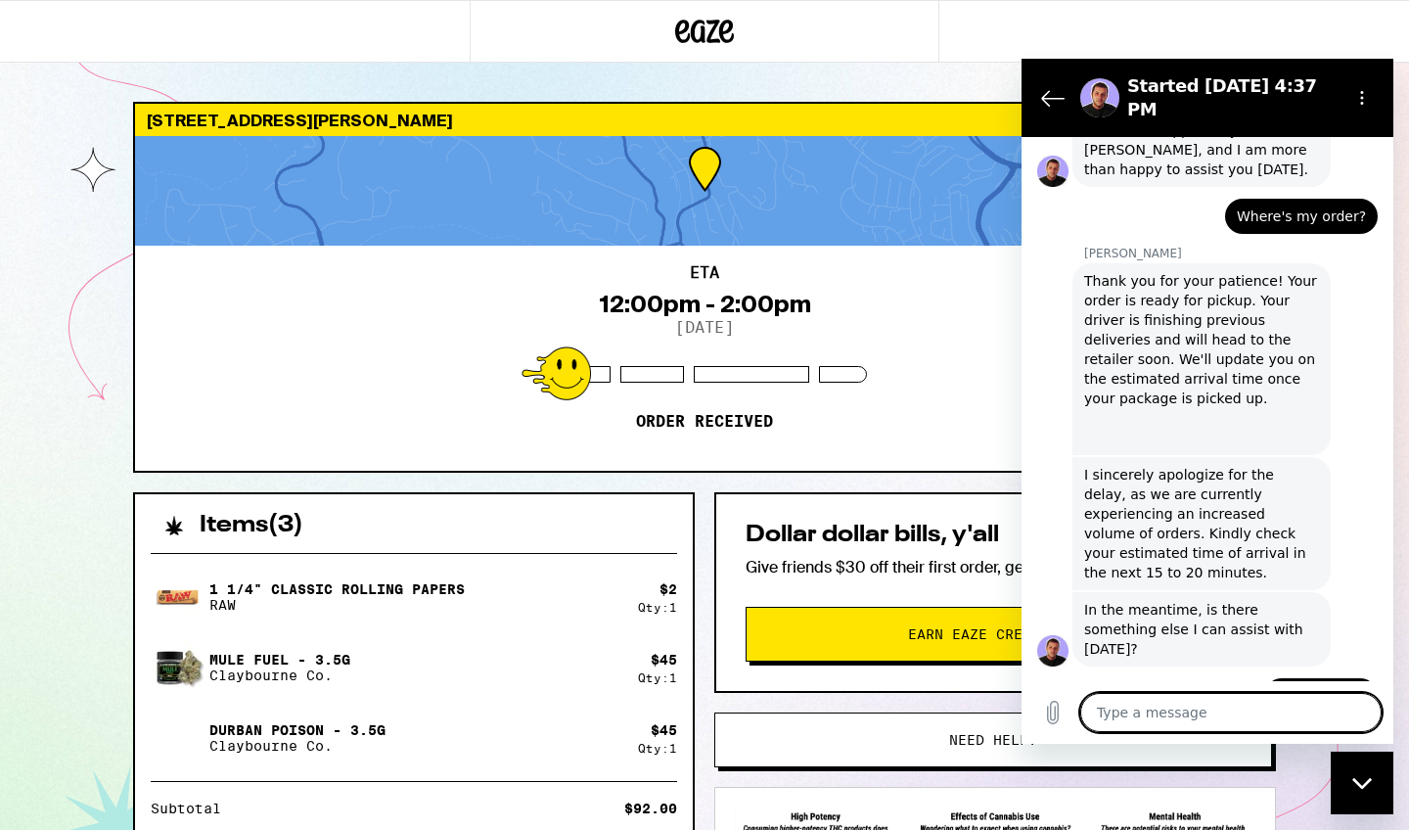
type textarea "x"
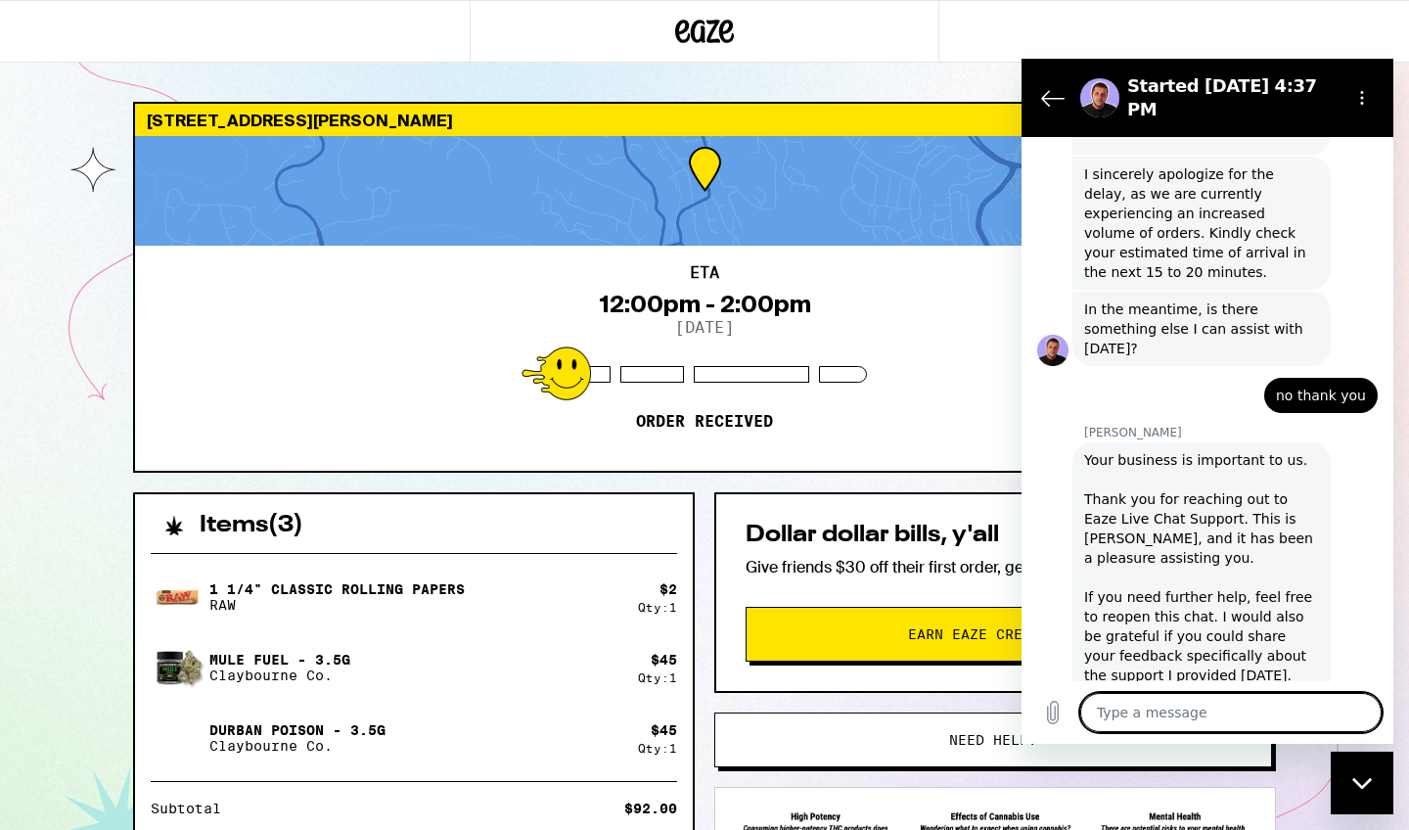
scroll to position [1254, 0]
click at [1057, 708] on icon "Upload file" at bounding box center [1052, 712] width 23 height 23
click at [940, 331] on div "ETA 12:00pm - 2:00pm [DATE] Order received" at bounding box center [704, 358] width 1139 height 225
click at [1048, 87] on icon "Back to the conversation list" at bounding box center [1052, 97] width 23 height 23
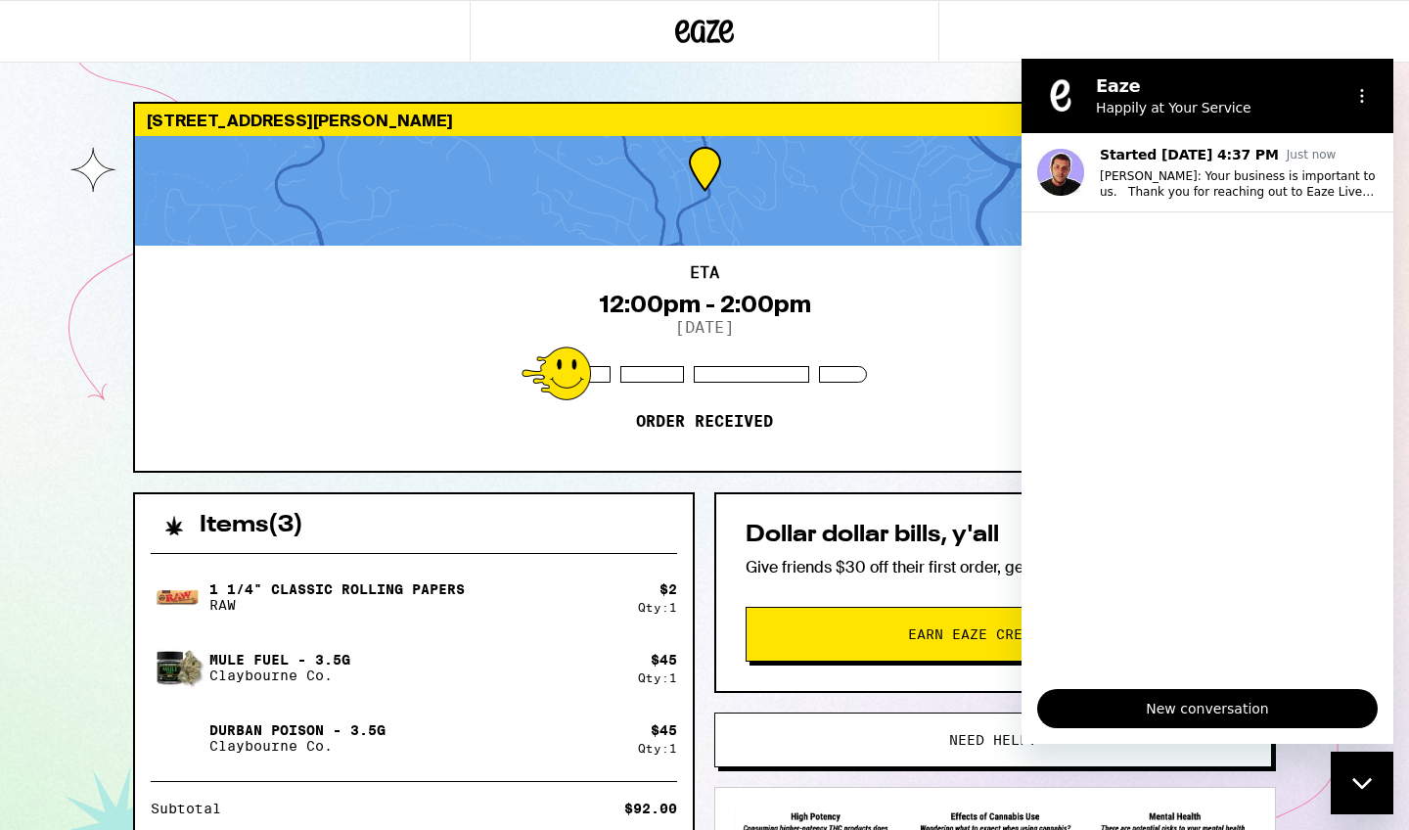
click at [914, 364] on div "ETA 12:00pm - 2:00pm [DATE] Order received" at bounding box center [704, 358] width 1139 height 225
